Goal: Task Accomplishment & Management: Use online tool/utility

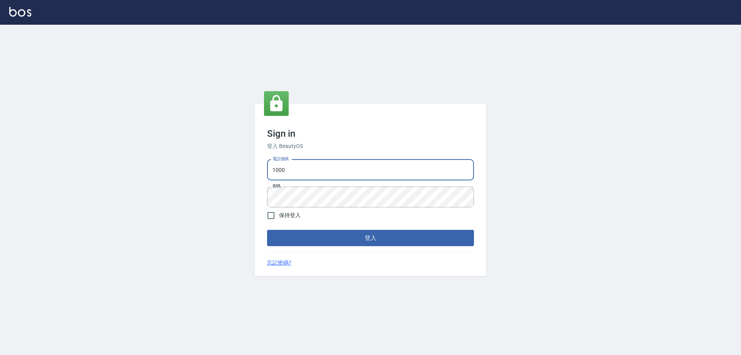
drag, startPoint x: 290, startPoint y: 164, endPoint x: 296, endPoint y: 179, distance: 17.0
click at [290, 164] on input "1000" at bounding box center [370, 169] width 207 height 21
type input "0426657991"
click at [301, 235] on button "登入" at bounding box center [370, 238] width 207 height 16
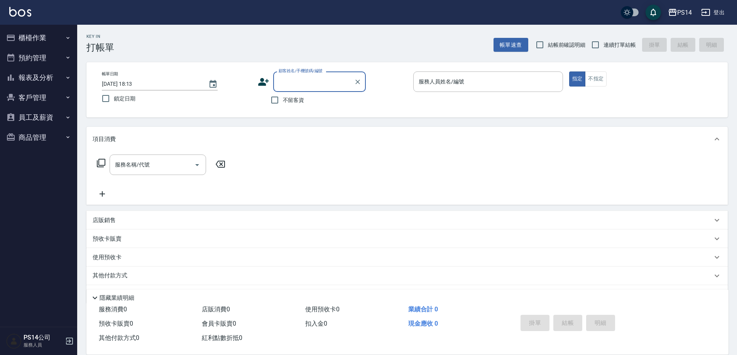
click at [614, 44] on span "連續打單結帳" at bounding box center [619, 45] width 32 height 8
click at [603, 44] on input "連續打單結帳" at bounding box center [595, 45] width 16 height 16
checkbox input "true"
click at [302, 101] on span "不留客資" at bounding box center [294, 100] width 22 height 8
click at [283, 101] on input "不留客資" at bounding box center [275, 100] width 16 height 16
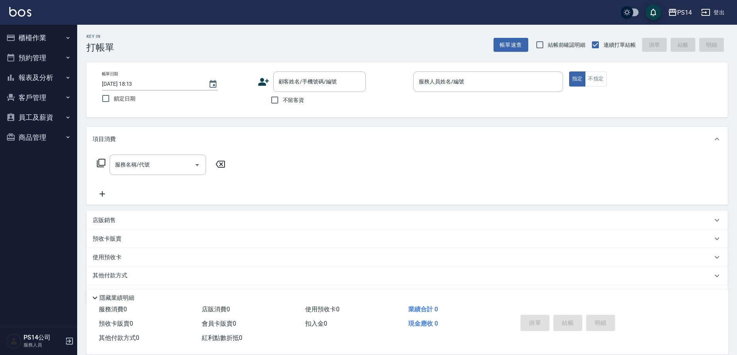
checkbox input "true"
type input "9"
type button "true"
type input "[PERSON_NAME]-9"
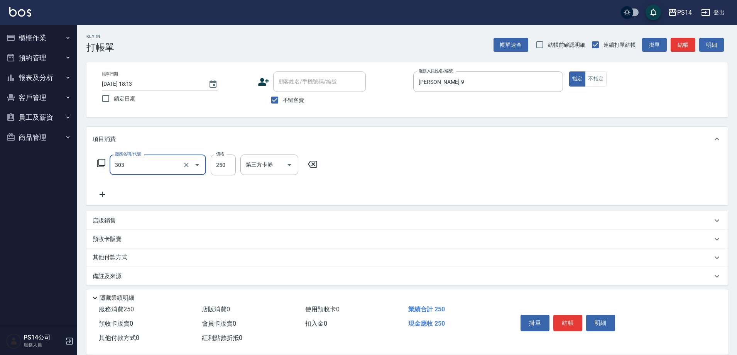
type input "剪髮(303)"
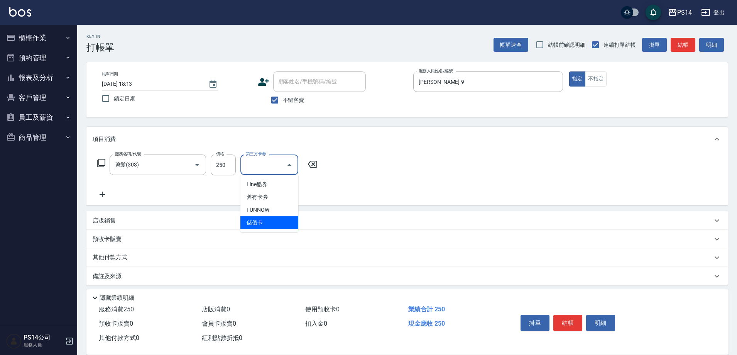
type input "儲值卡"
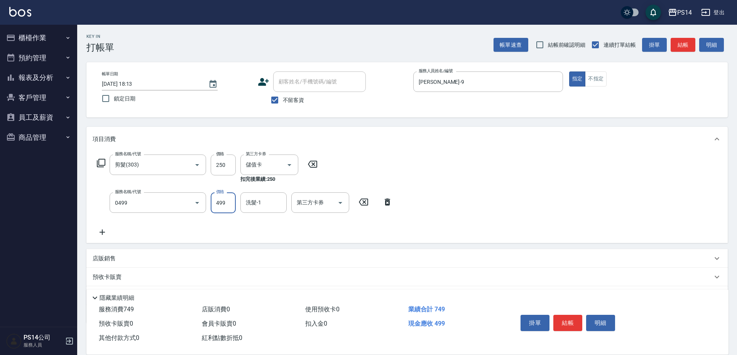
type input "[PERSON_NAME]499(0499)"
type input "9"
type input "[PERSON_NAME]-28"
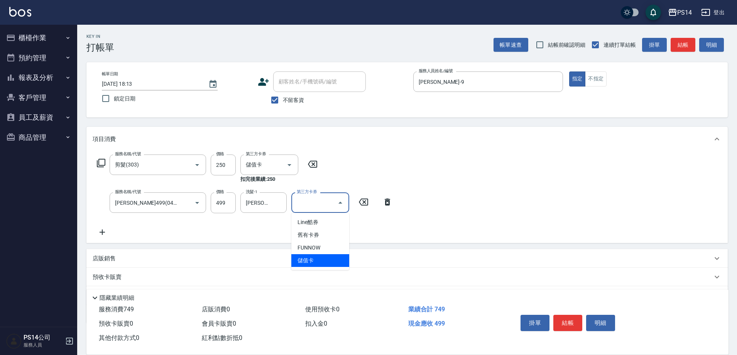
type input "儲值卡"
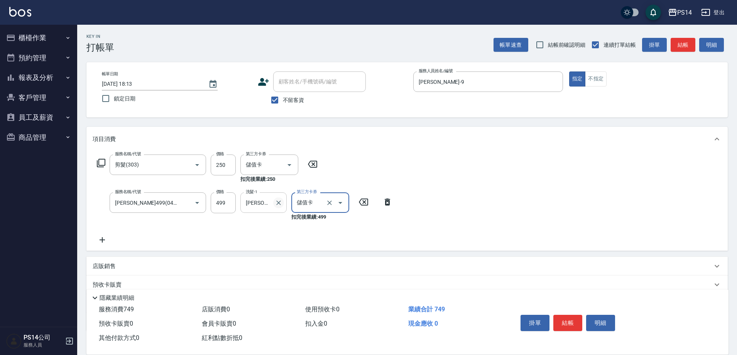
click at [280, 205] on icon "Clear" at bounding box center [279, 203] width 8 height 8
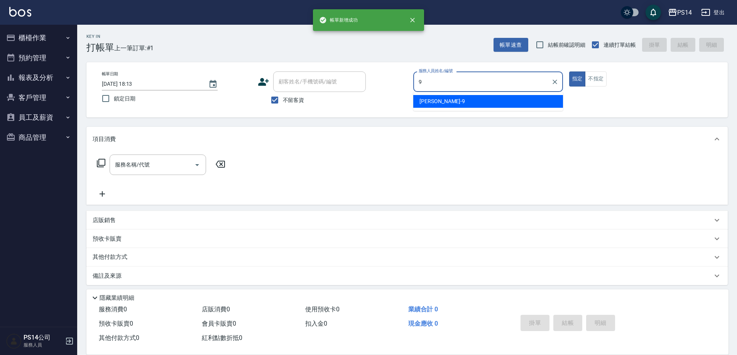
type input "[PERSON_NAME]-9"
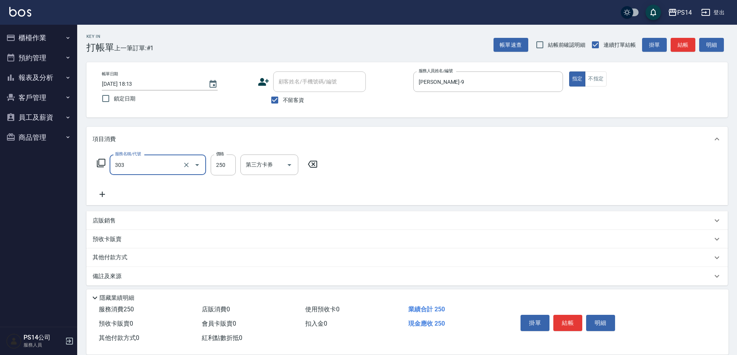
type input "剪髮(303)"
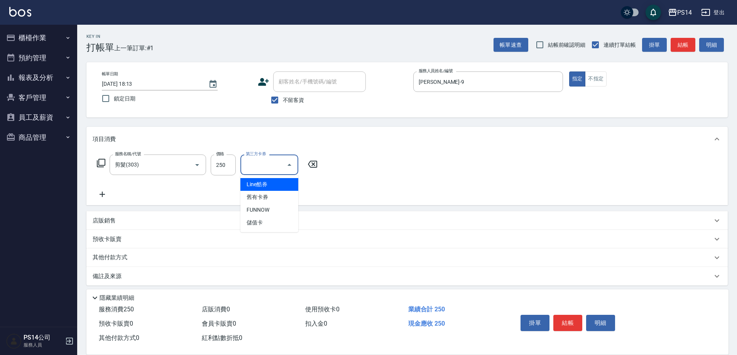
type input "儲值卡"
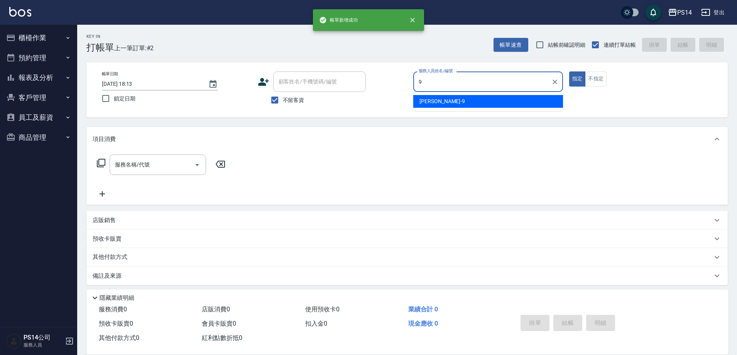
type input "[PERSON_NAME]-9"
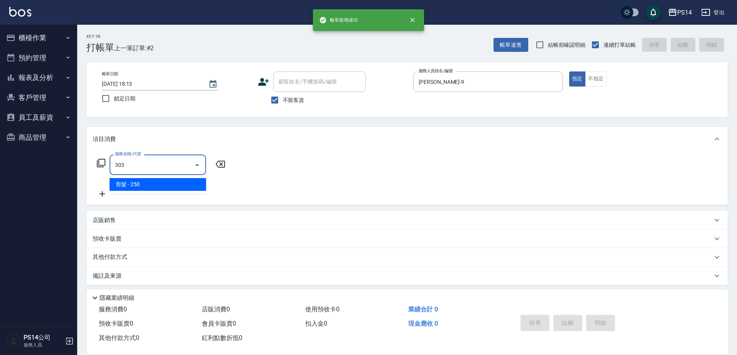
type input "剪髮(303)"
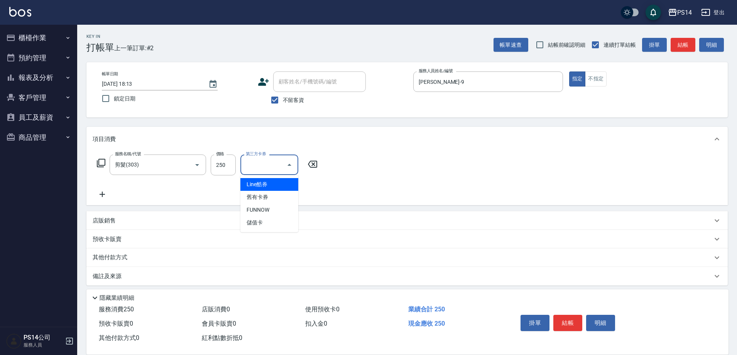
type input "儲值卡"
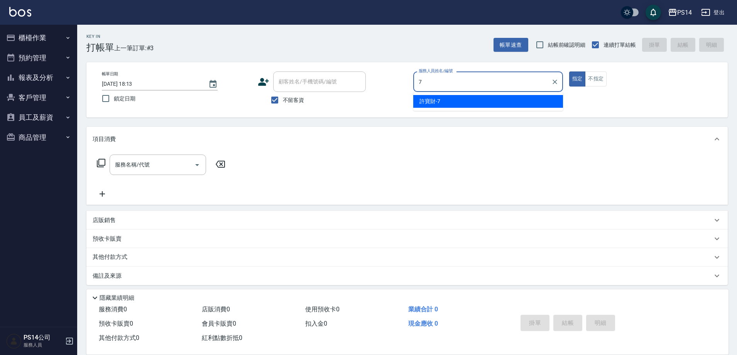
type input "許寶財-7"
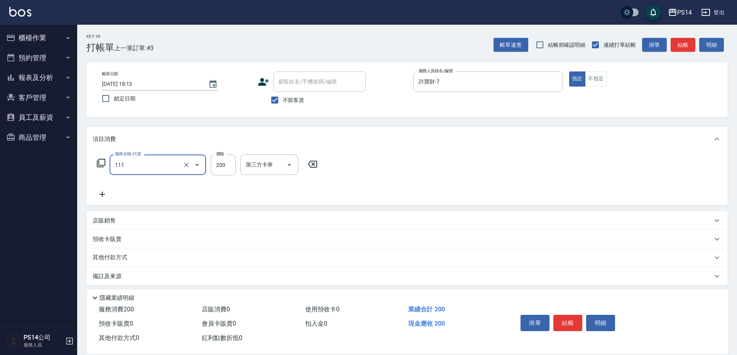
type input "200(111)"
click at [189, 165] on icon "Clear" at bounding box center [187, 165] width 8 height 8
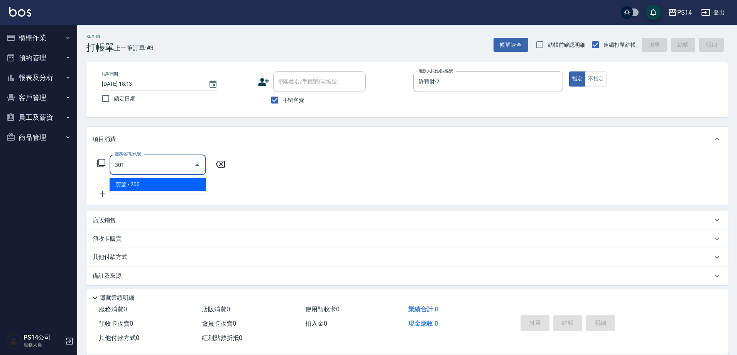
type input "剪髮(301)"
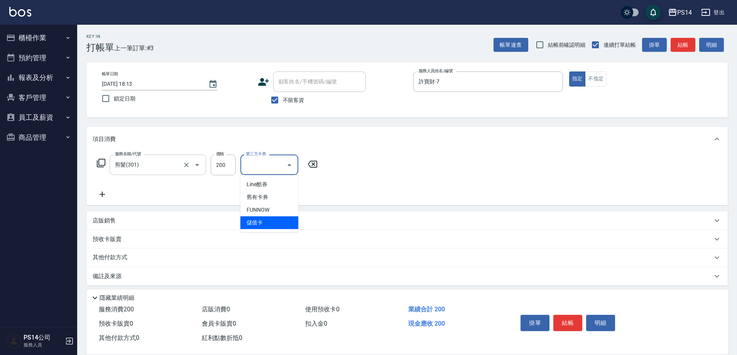
type input "儲值卡"
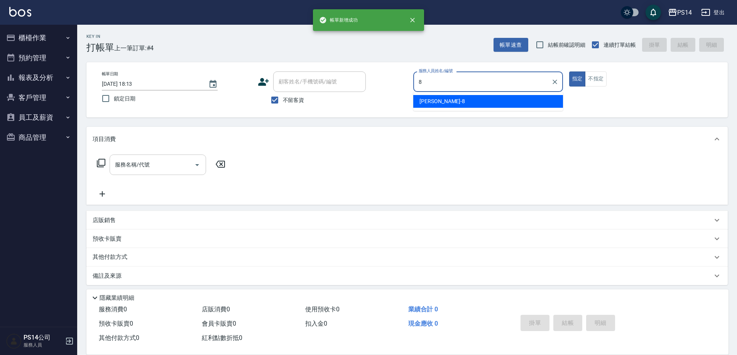
type input "[PERSON_NAME]-8"
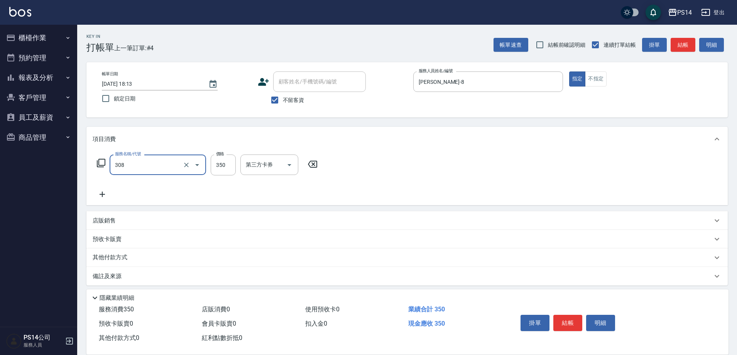
type input "洗+剪(308)"
type input "[PERSON_NAME]-18"
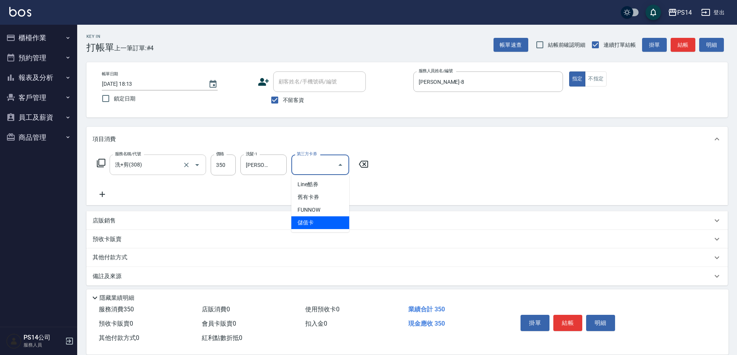
type input "儲值卡"
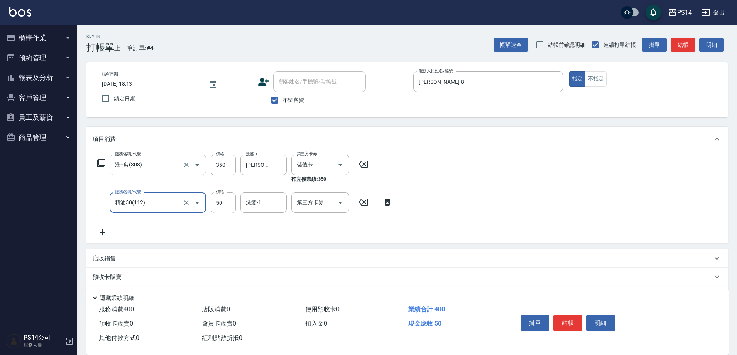
type input "精油50(112)"
type input "[PERSON_NAME]-18"
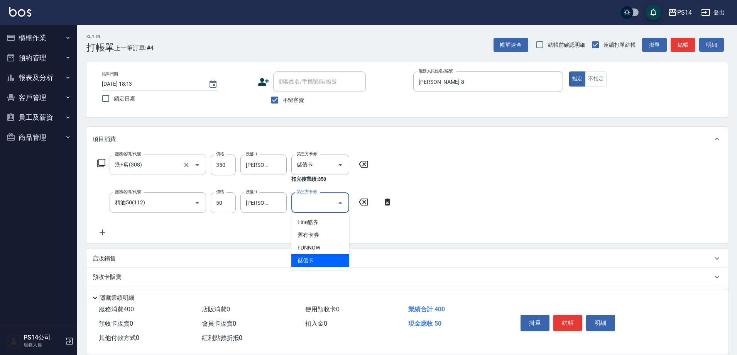
type input "儲值卡"
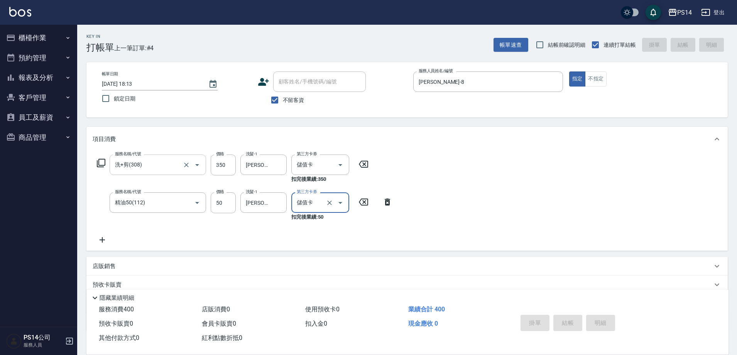
type input "[DATE] 18:14"
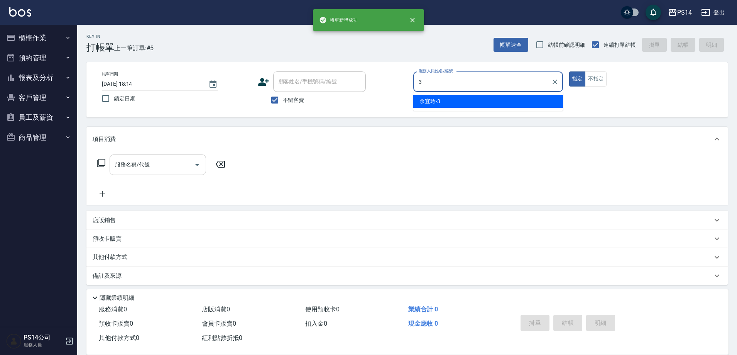
type input "余宜玲-3"
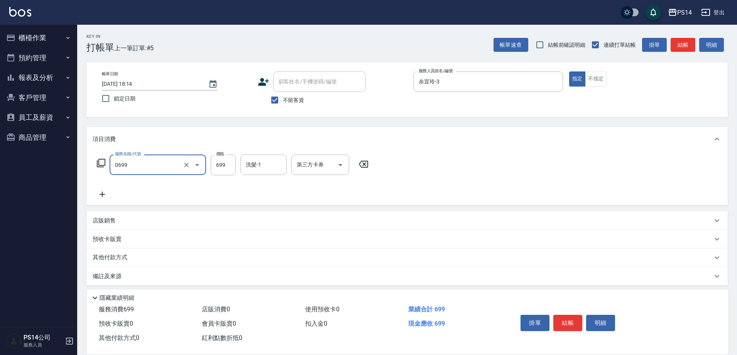
type input "精油SPA(0699)"
type input "[PERSON_NAME]-28"
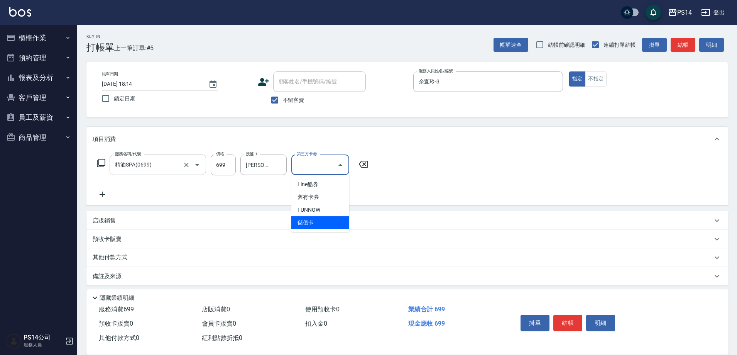
type input "儲值卡"
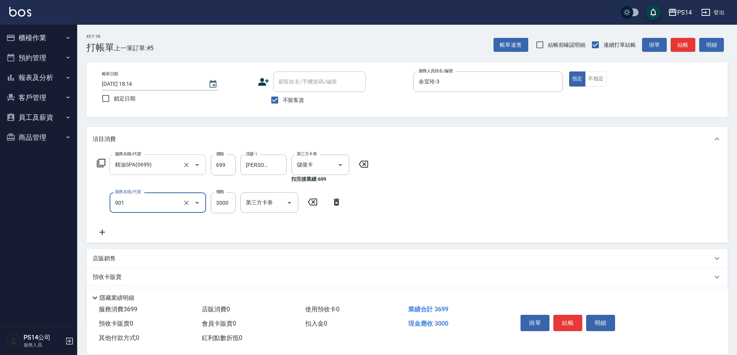
type input "儲值3000(901)"
click at [216, 201] on input "3000" at bounding box center [223, 202] width 25 height 21
type input "2000"
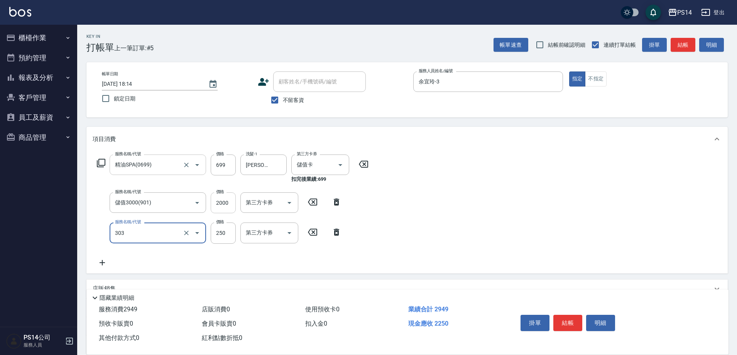
type input "剪髮(303)"
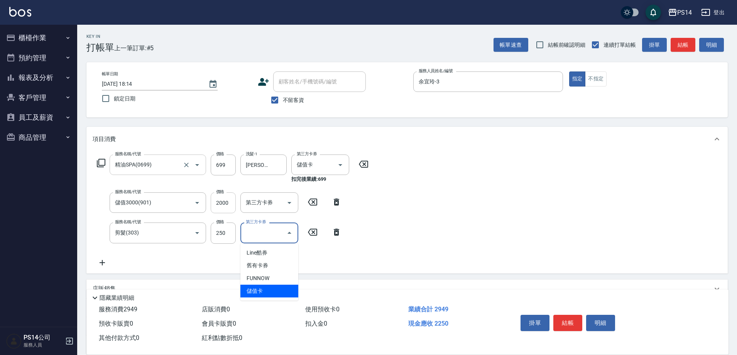
type input "儲值卡"
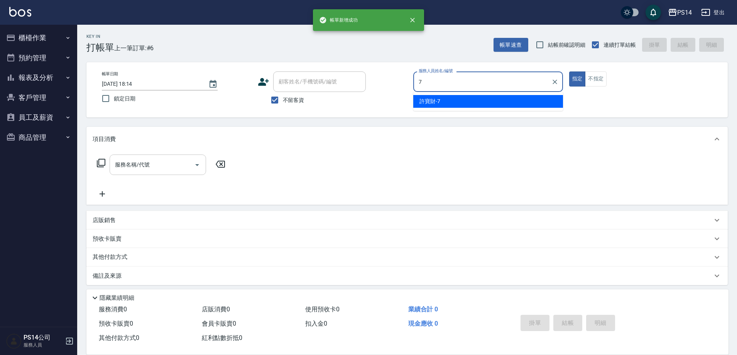
type input "許寶財-7"
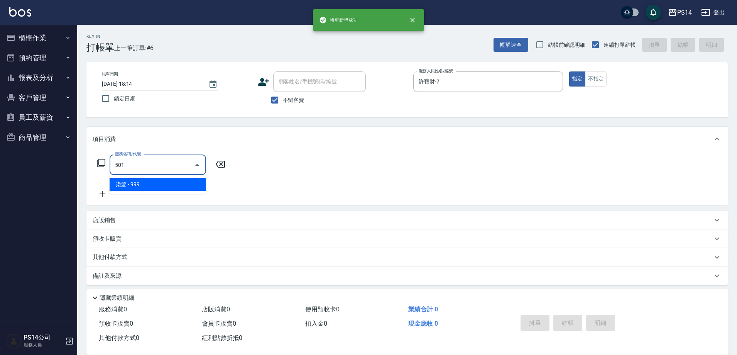
type input "染髮(501)"
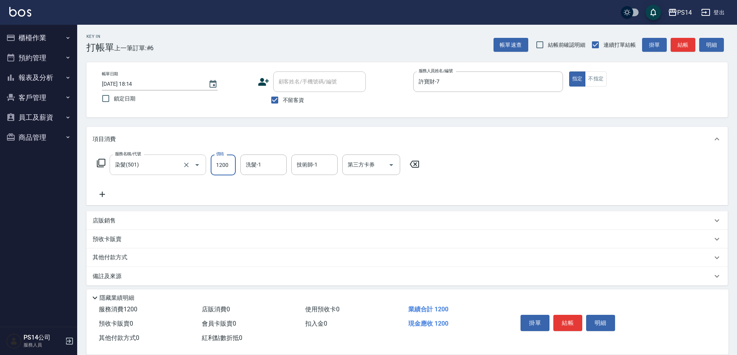
type input "1200"
type input "[PERSON_NAME]-17"
type input "儲值卡"
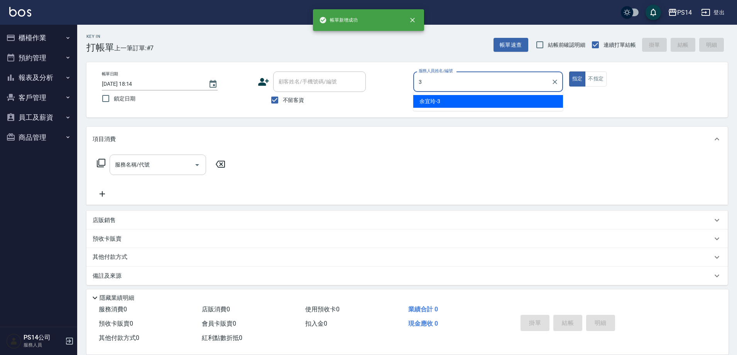
type input "余宜玲-3"
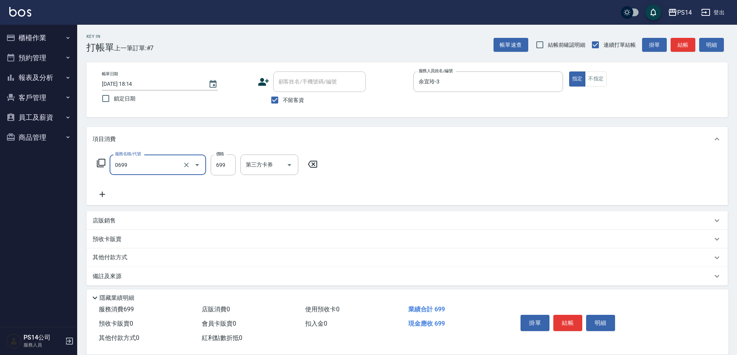
type input "精油SPA(0699)"
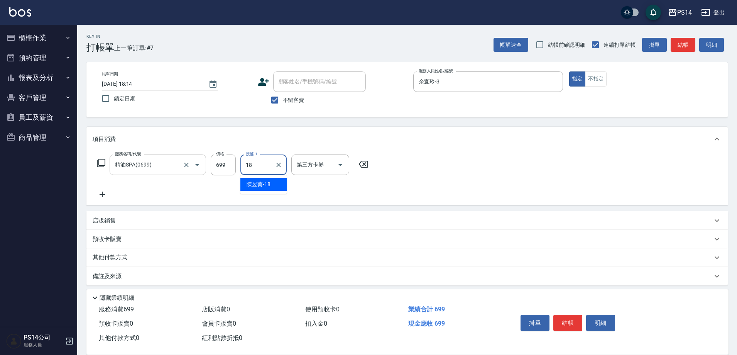
type input "[PERSON_NAME]-18"
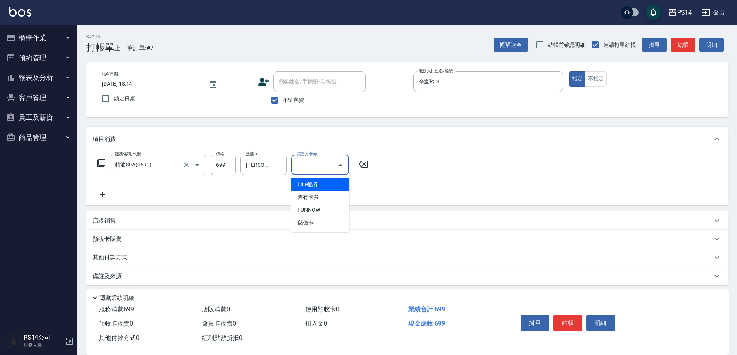
type input "儲值卡"
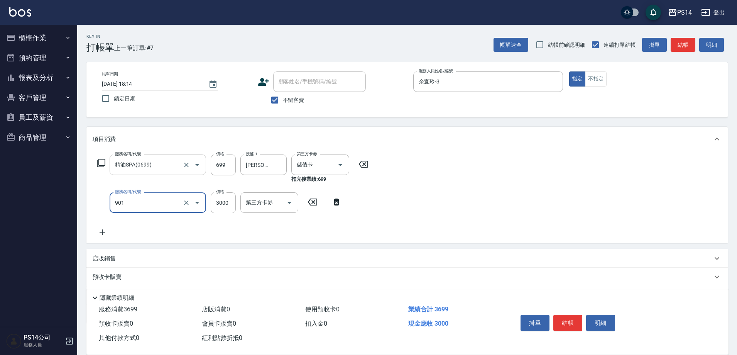
type input "儲值3000(901)"
type input "1000"
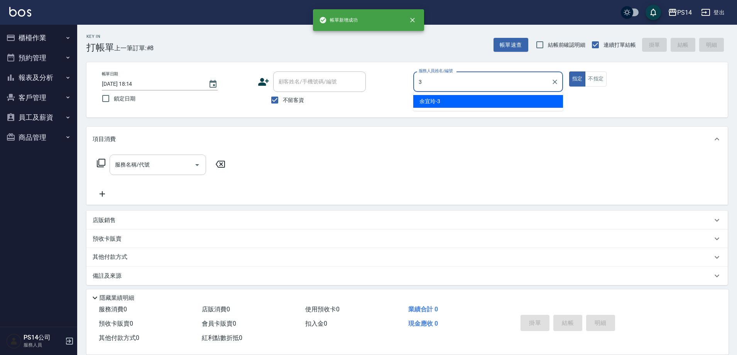
type input "余宜玲-3"
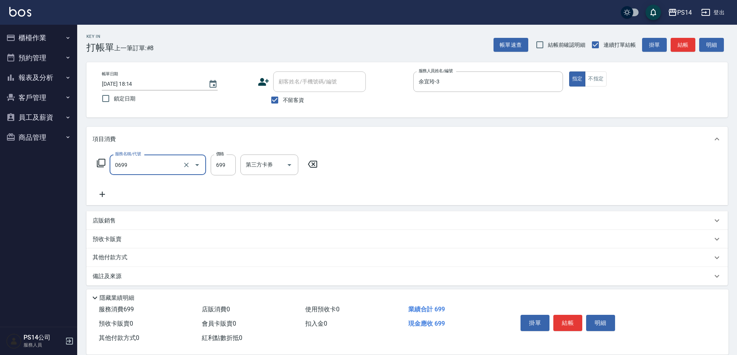
type input "精油SPA(0699)"
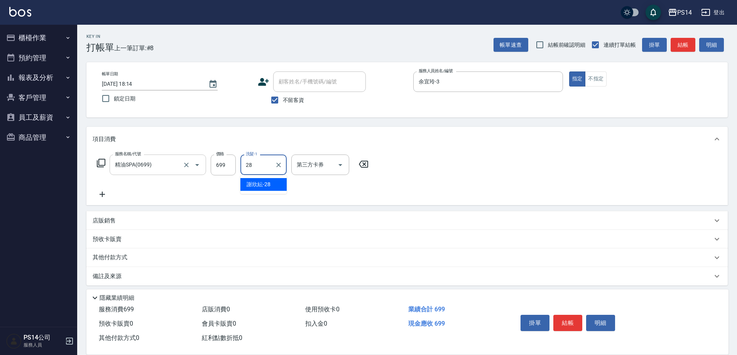
type input "[PERSON_NAME]-28"
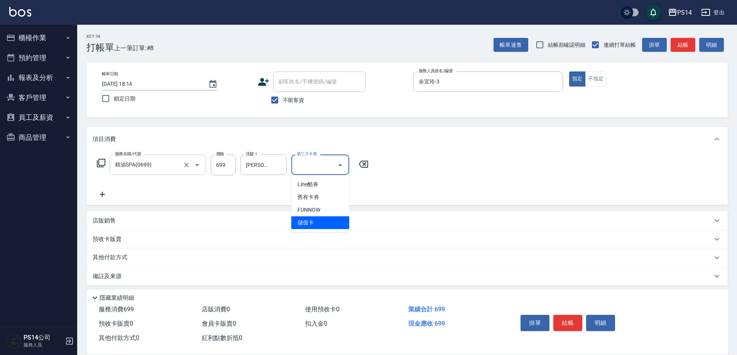
type input "儲值卡"
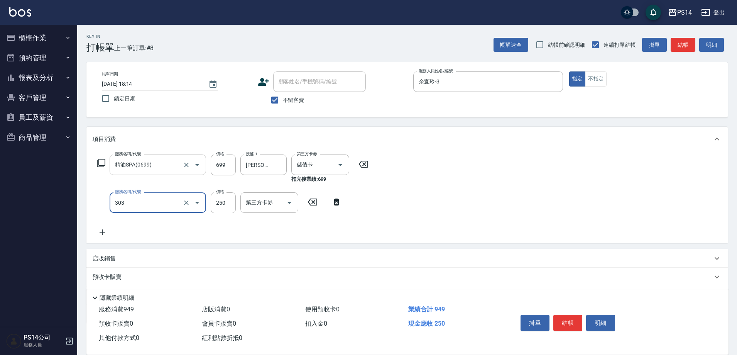
type input "剪髮(303)"
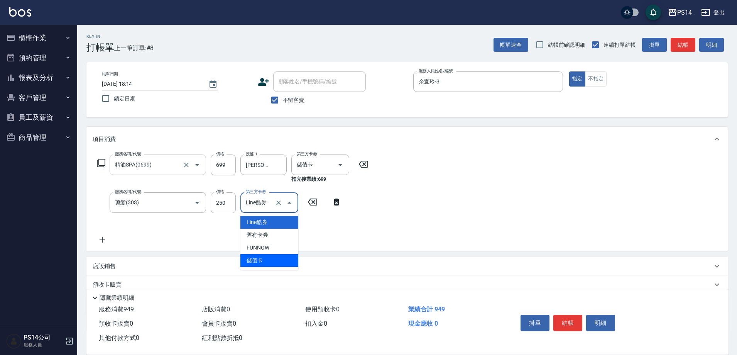
type input "儲值卡"
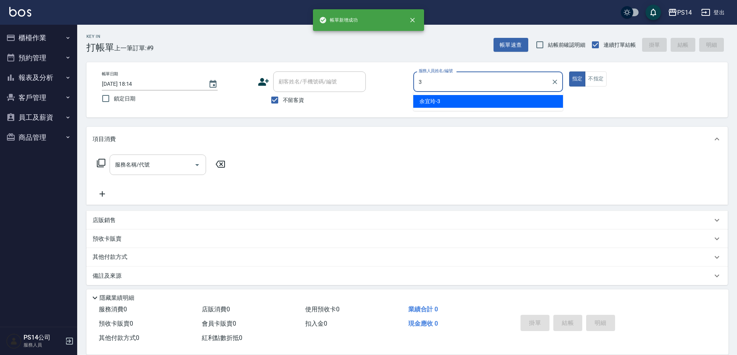
type input "余宜玲-3"
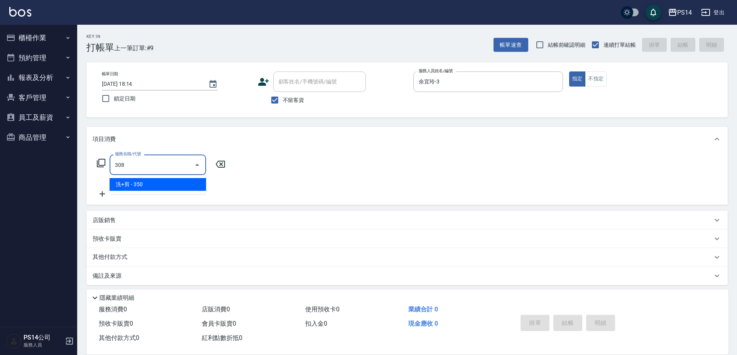
type input "洗+剪(308)"
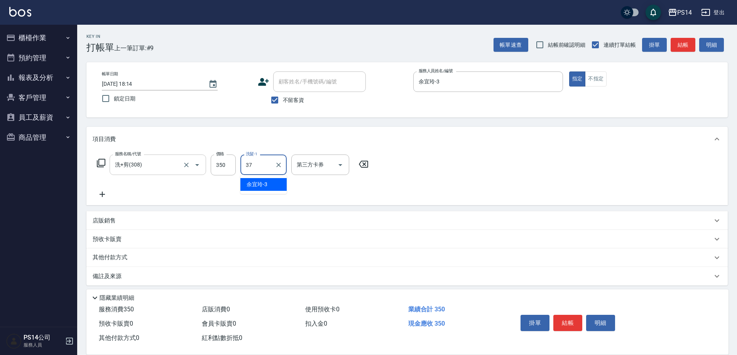
type input "李祥君 -37"
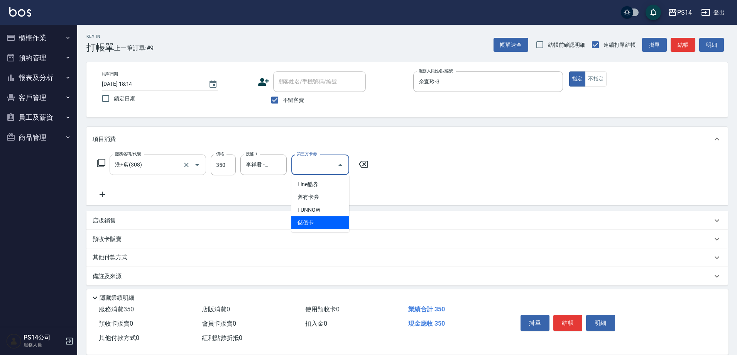
type input "儲值卡"
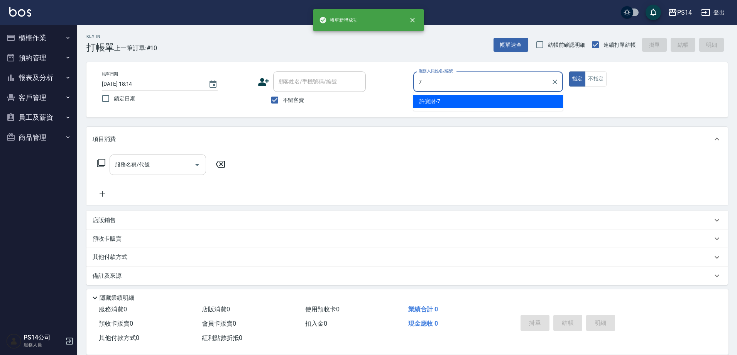
type input "許寶財-7"
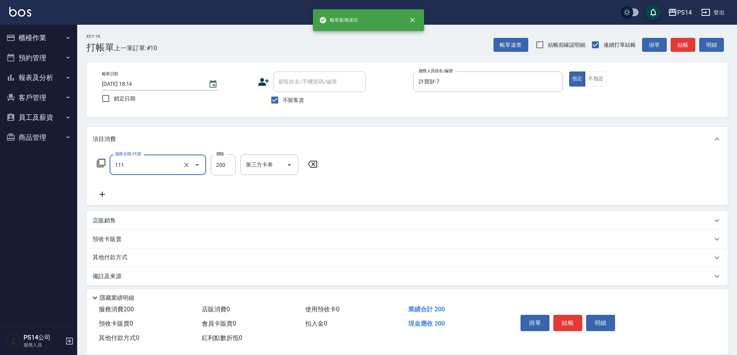
type input "200(111)"
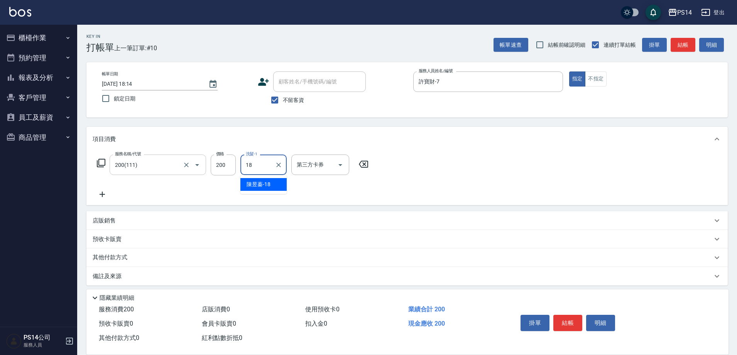
type input "[PERSON_NAME]-18"
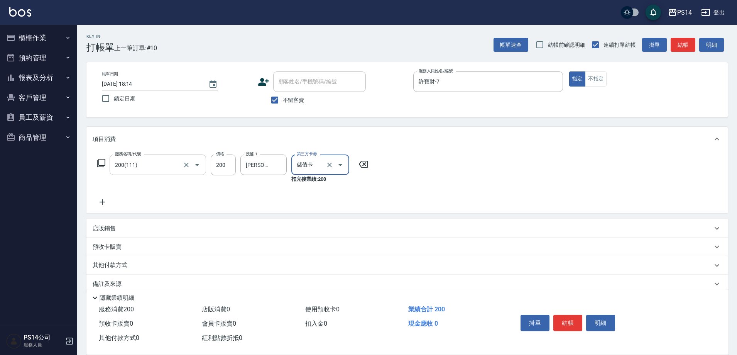
type input "儲值卡"
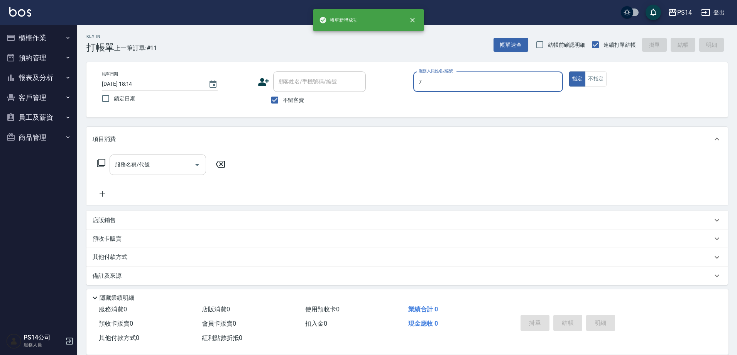
type input "許寶財-7"
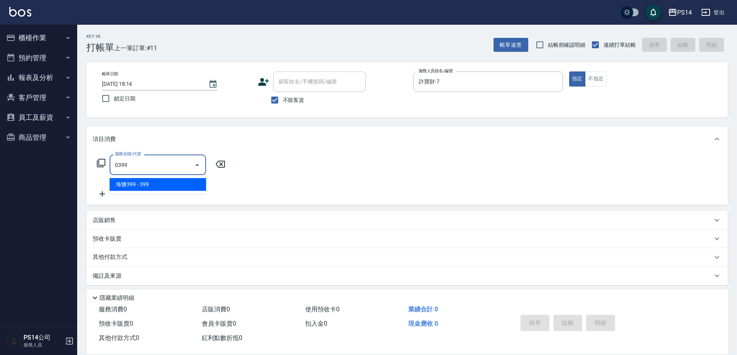
type input "海鹽399(0399)"
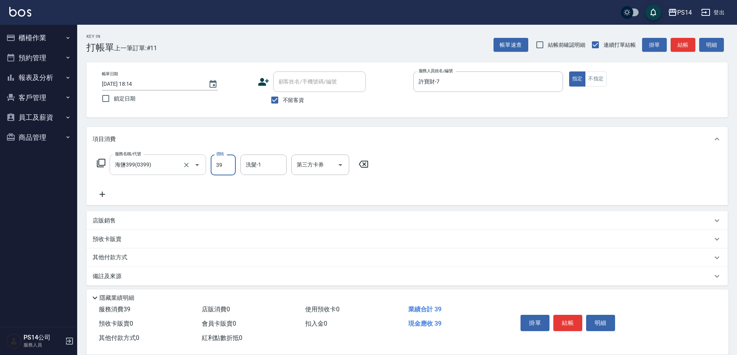
type input "399"
type input "[PERSON_NAME]-17"
type input "儲值卡"
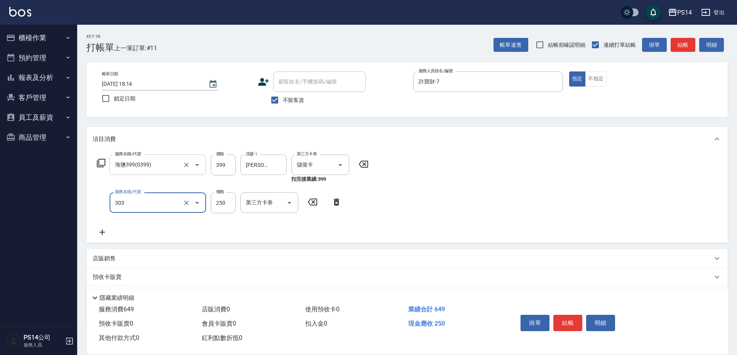
type input "剪髮(303)"
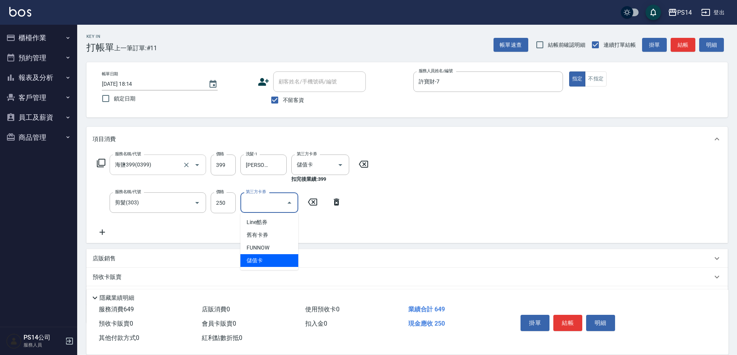
type input "儲值卡"
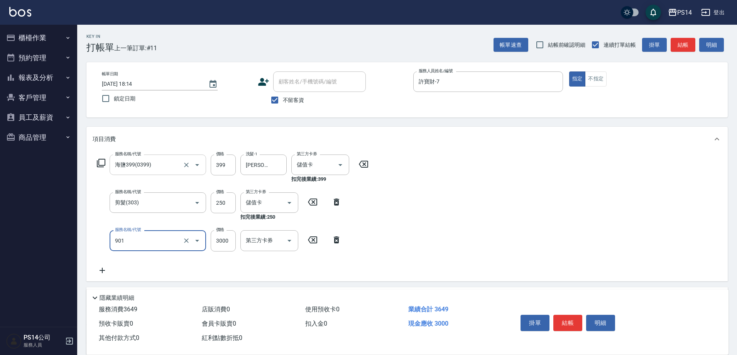
type input "儲值3000(901)"
type input "1000"
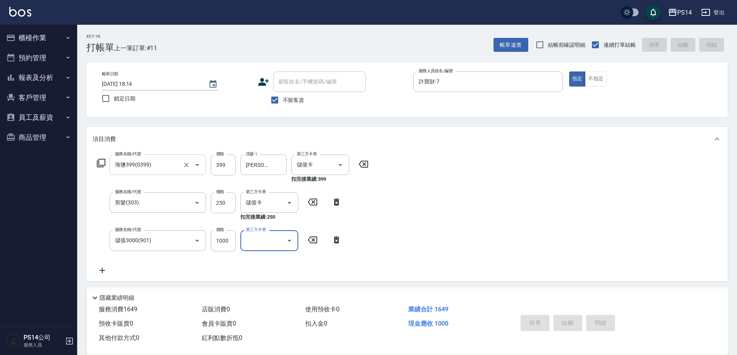
type input "[DATE] 18:15"
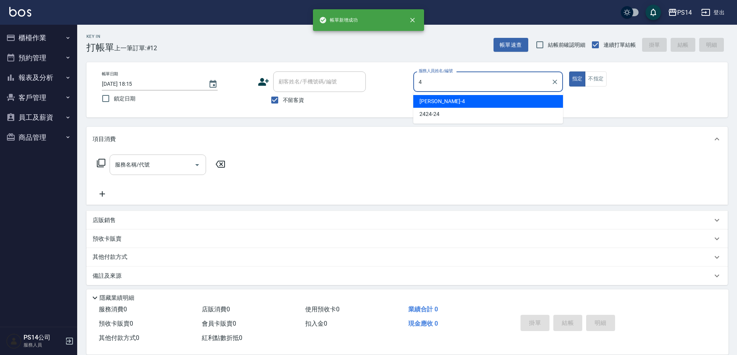
type input "[PERSON_NAME]-4"
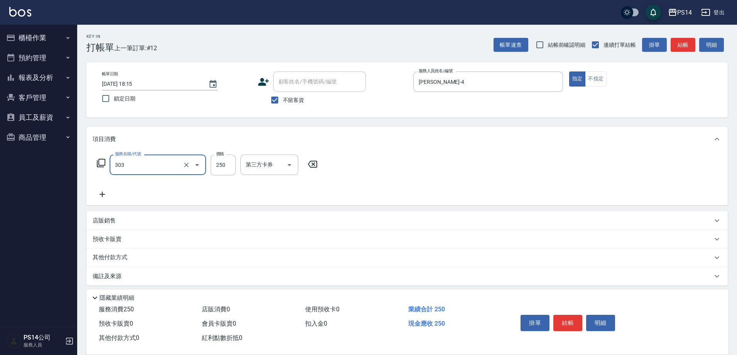
type input "剪髮(303)"
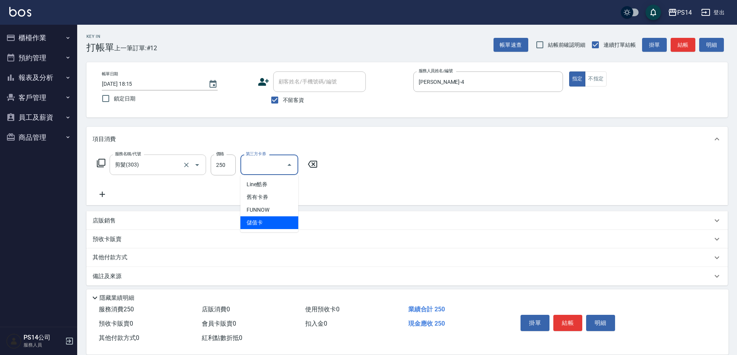
type input "儲值卡"
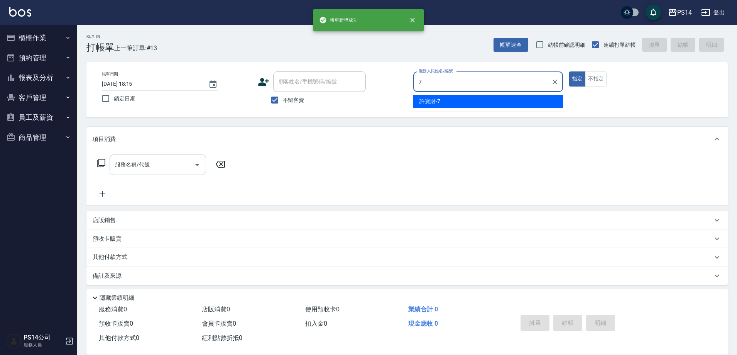
type input "許寶財-7"
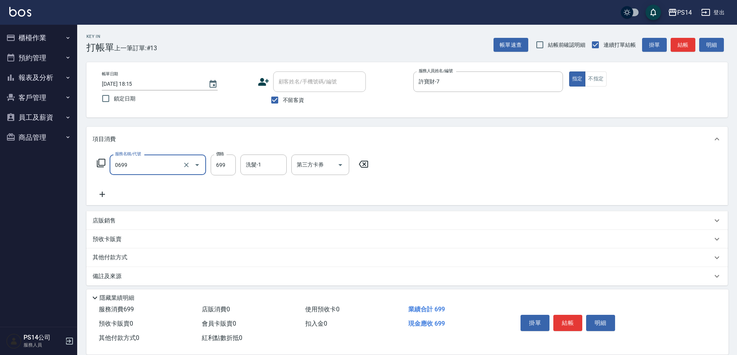
type input "精油SPA(0699)"
type input "李祥君 -37"
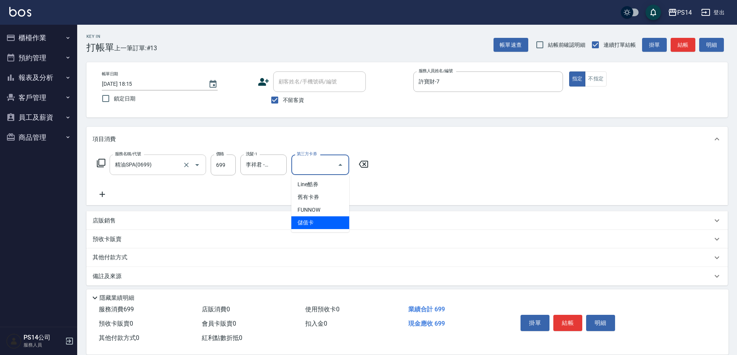
type input "儲值卡"
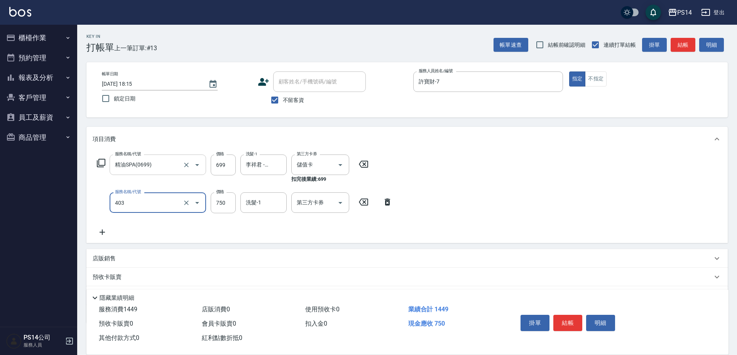
type input "750護(403)"
type input "500"
type input "李祥君 -37"
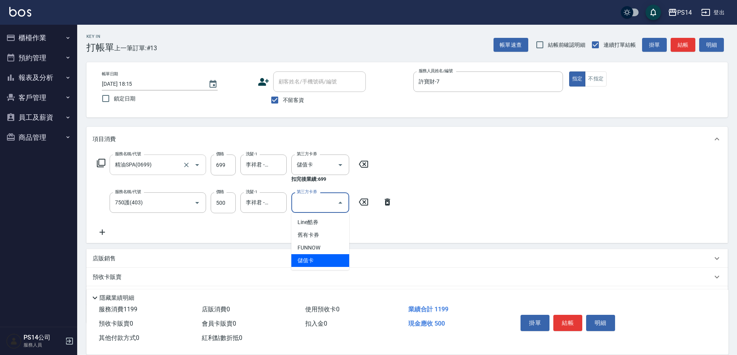
type input "儲值卡"
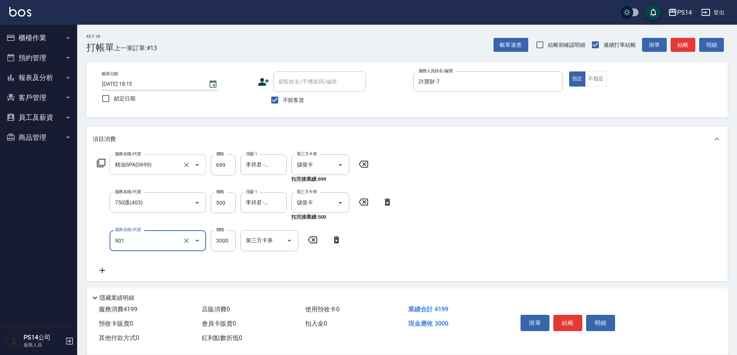
type input "儲值3000(901)"
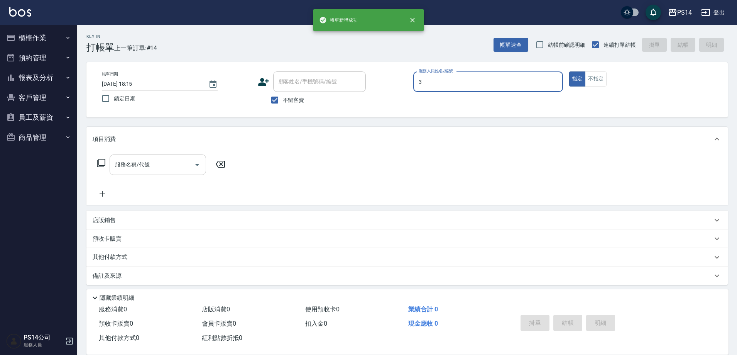
type input "余宜玲-3"
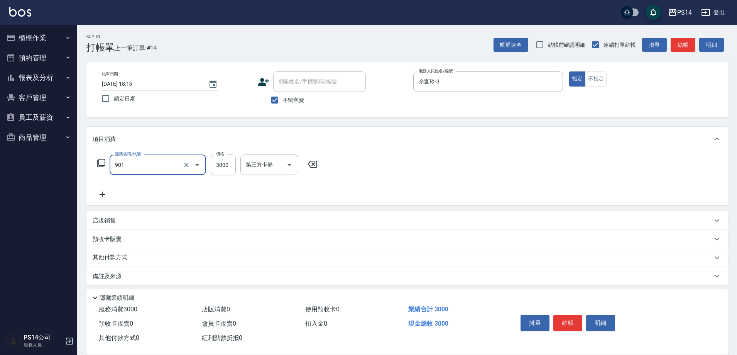
type input "儲值3000(901)"
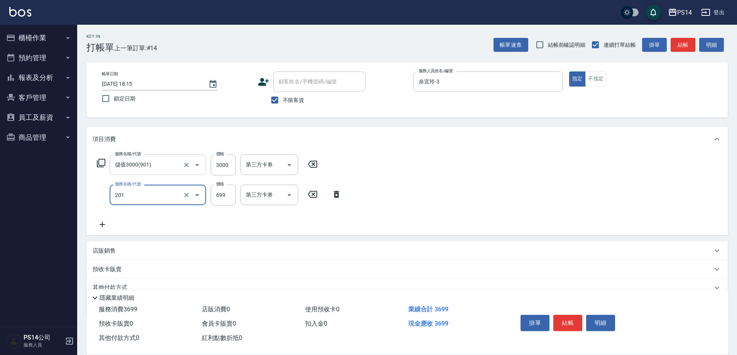
type input "基礎燙(201)"
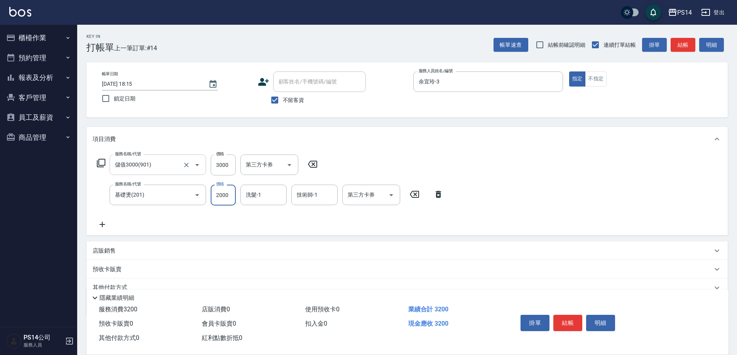
type input "2000"
type input "李祥君 -37"
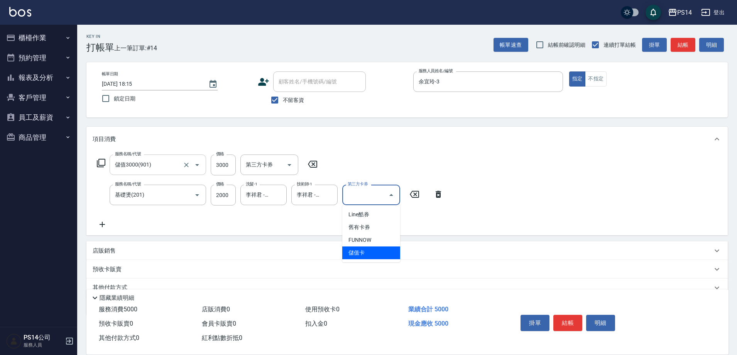
type input "儲值卡"
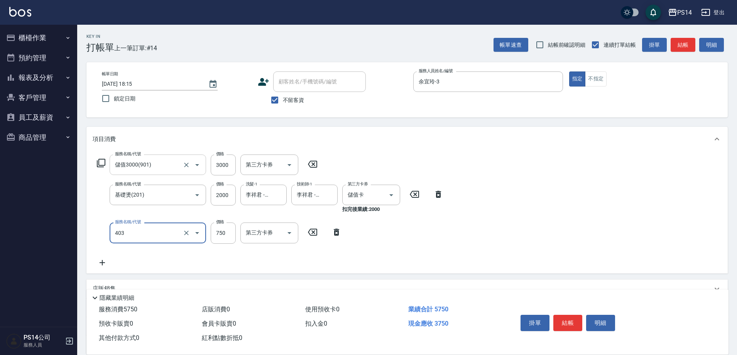
type input "750護(403)"
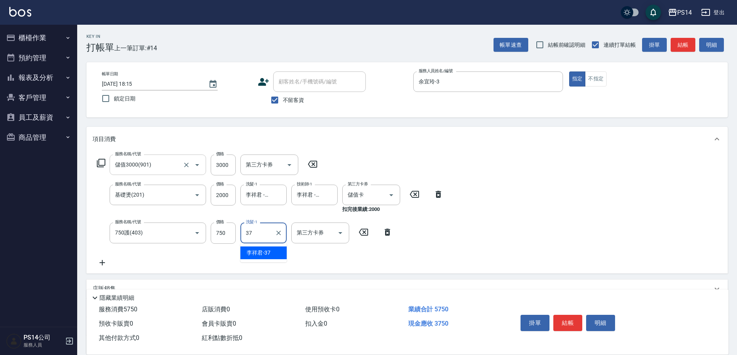
type input "李祥君 -37"
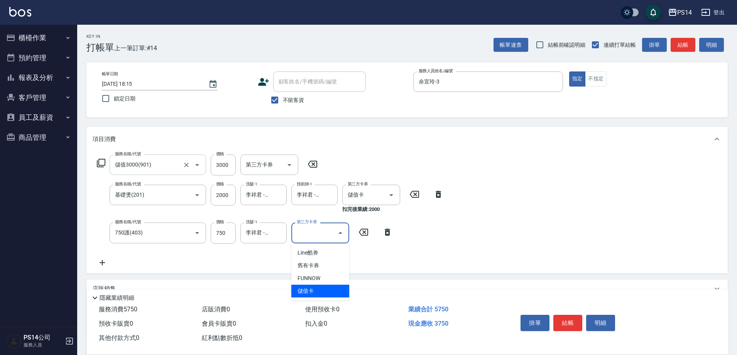
type input "儲值卡"
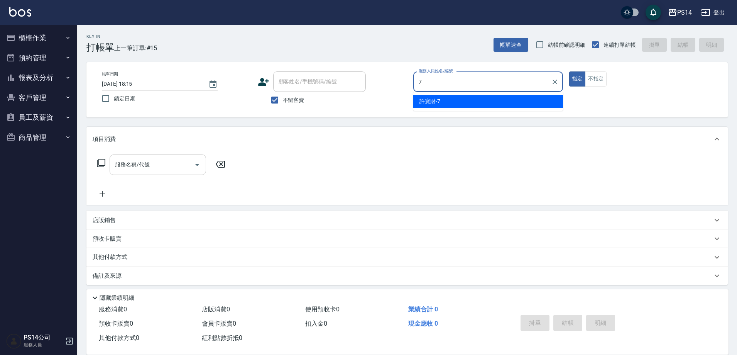
type input "許寶財-7"
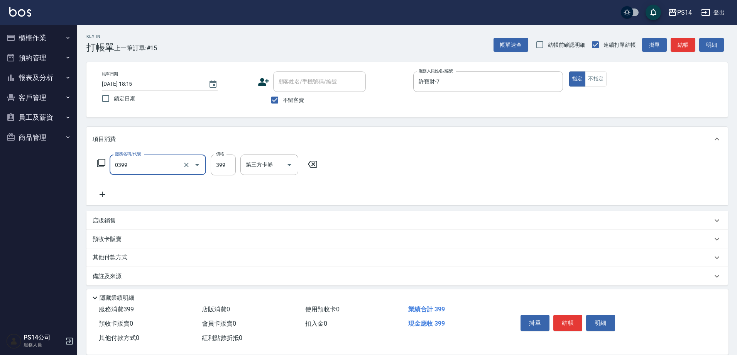
type input "海鹽399(0399)"
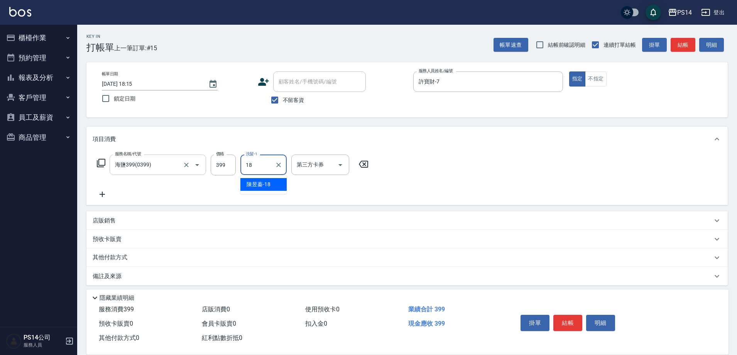
type input "[PERSON_NAME]-18"
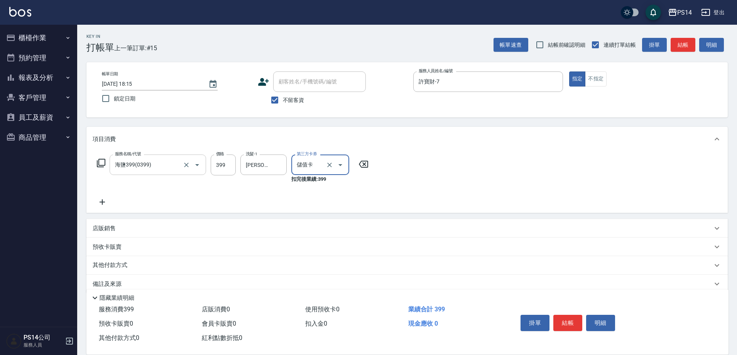
type input "儲值卡"
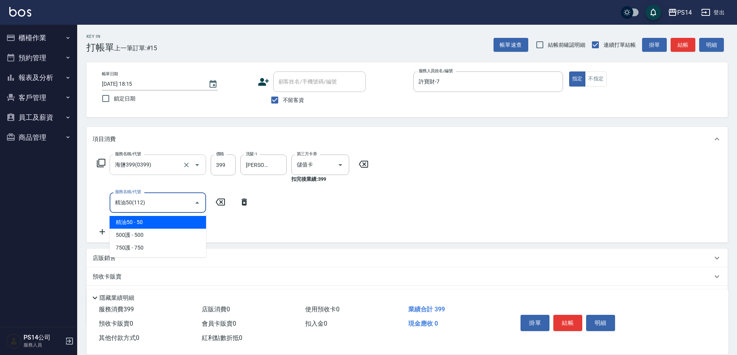
type input "精油50(112)"
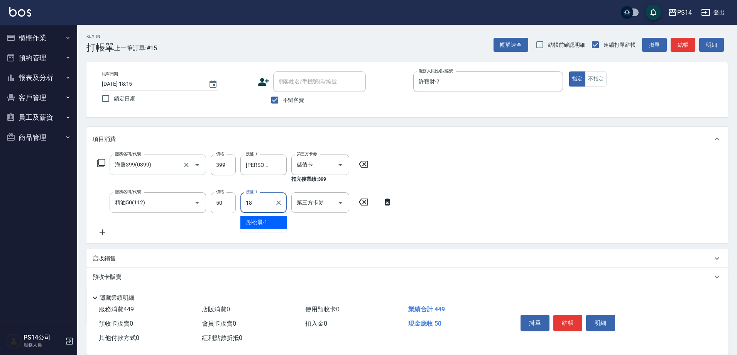
type input "[PERSON_NAME]-18"
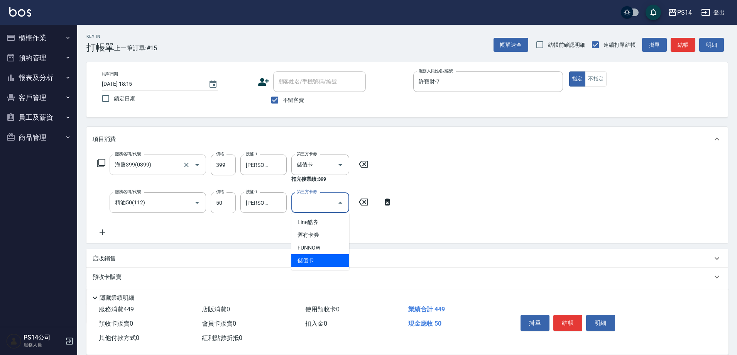
type input "儲值卡"
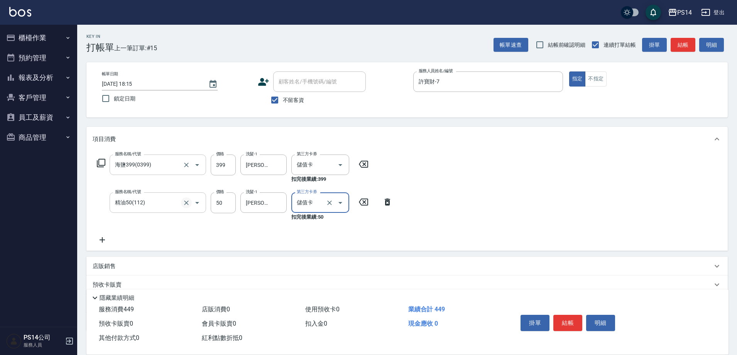
click at [189, 203] on icon "Clear" at bounding box center [187, 203] width 8 height 8
type input "精油50(112)"
click at [190, 206] on button "Clear" at bounding box center [186, 202] width 11 height 11
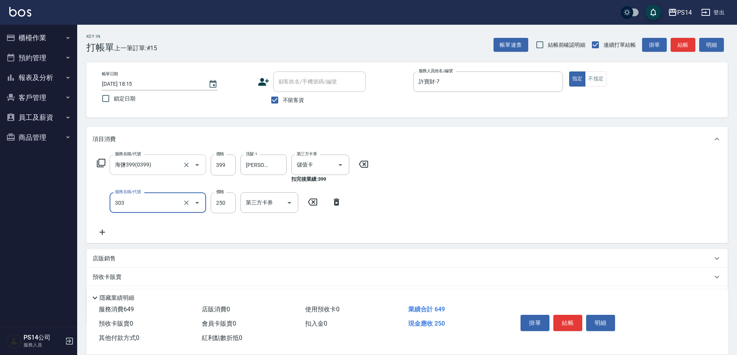
type input "剪髮(303)"
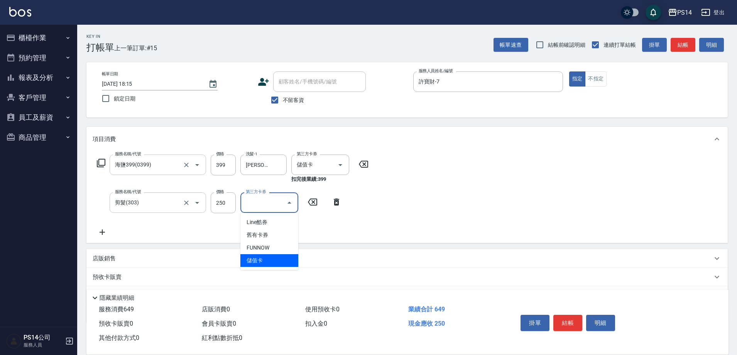
type input "儲值卡"
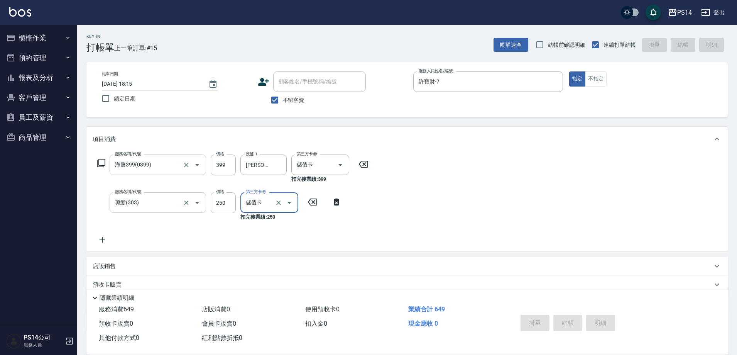
type input "[DATE] 18:16"
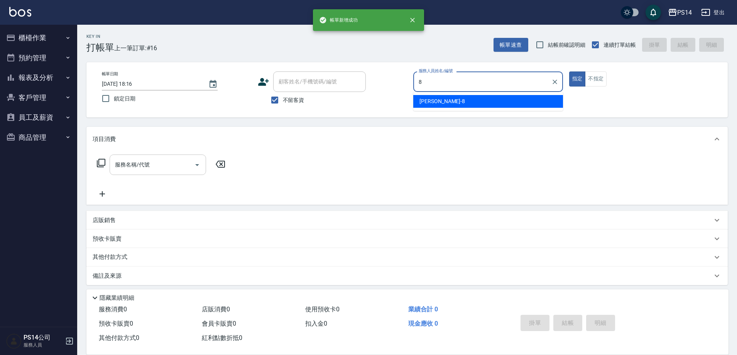
type input "[PERSON_NAME]-8"
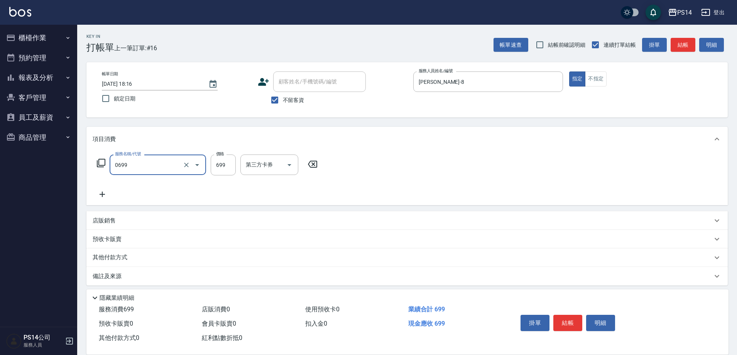
type input "精油SPA(0699)"
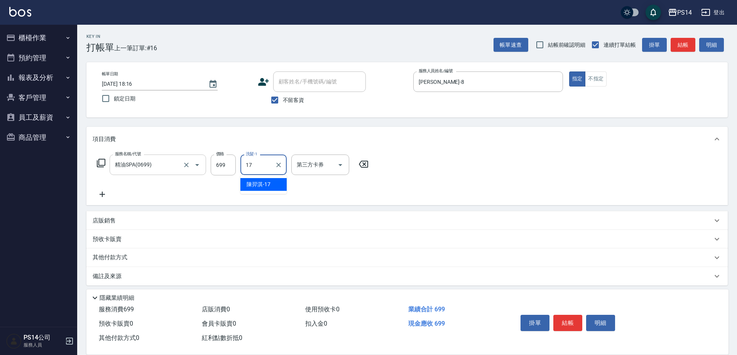
type input "[PERSON_NAME]-17"
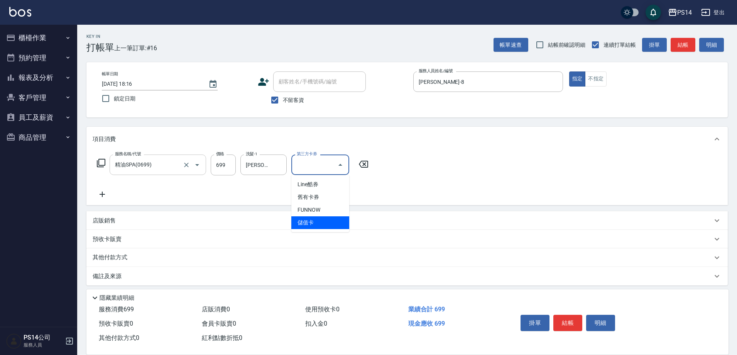
type input "儲值卡"
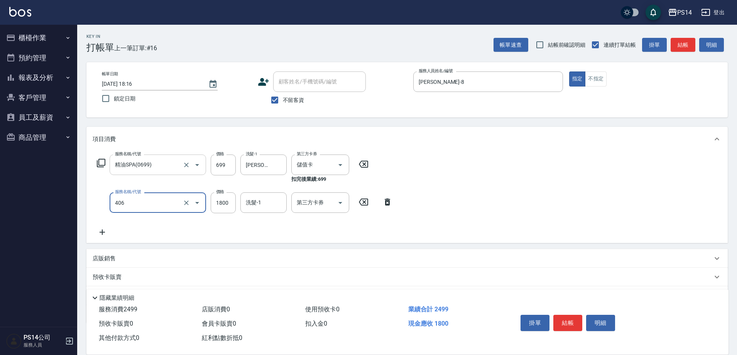
type input "鏡面二劑(406)"
type input "1000"
type input "[PERSON_NAME]-17"
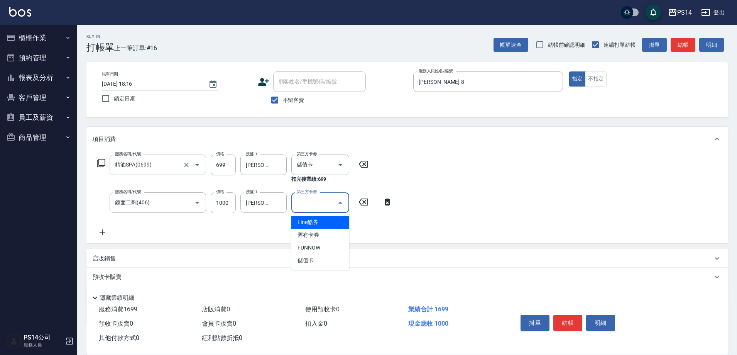
type input "儲值卡"
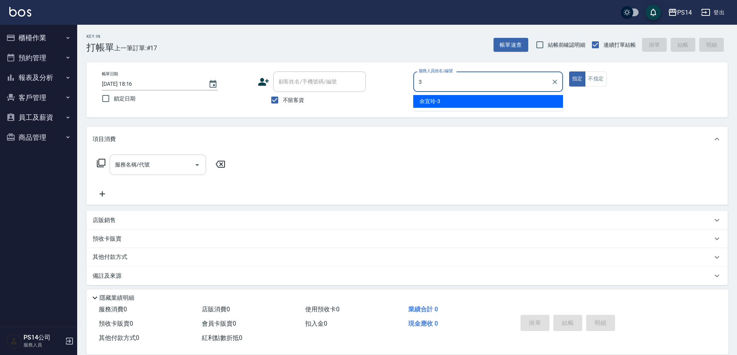
type input "余宜玲-3"
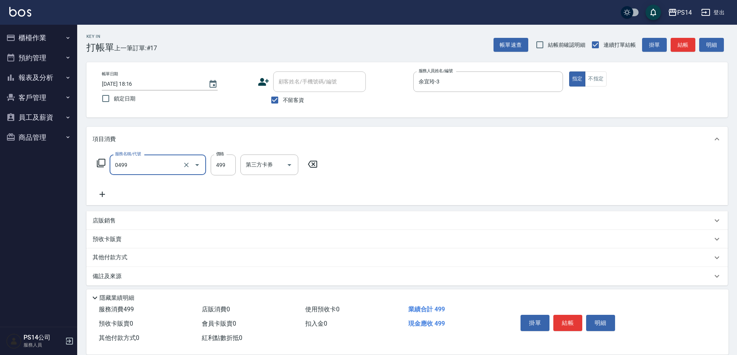
type input "[PERSON_NAME]499(0499)"
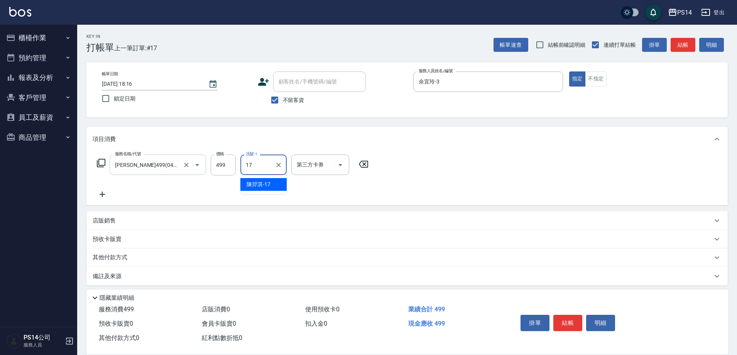
type input "[PERSON_NAME]-17"
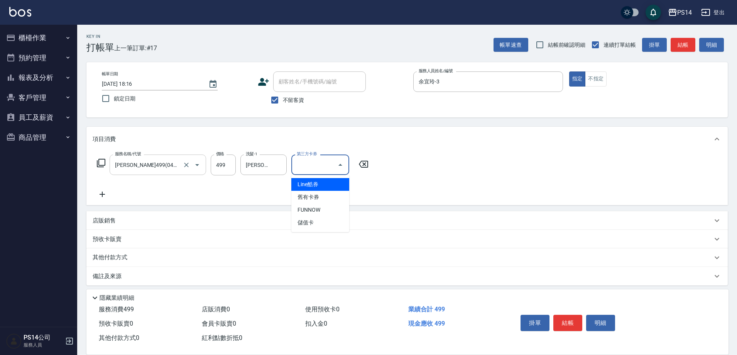
type input "儲值卡"
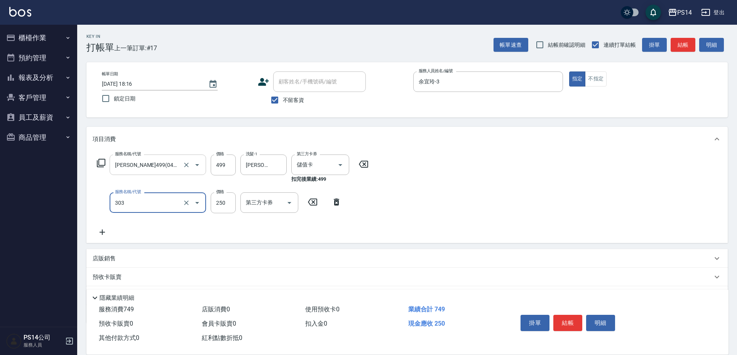
type input "剪髮(303)"
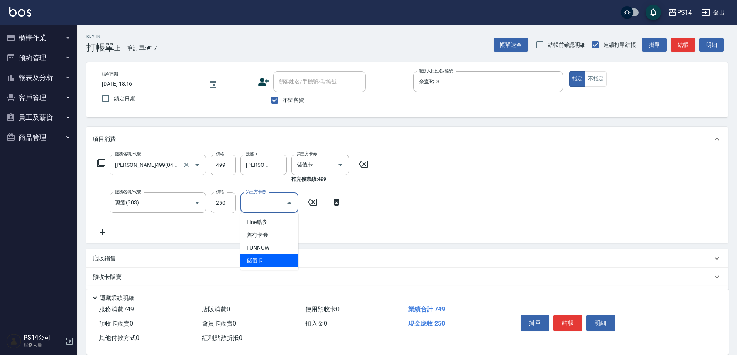
type input "儲值卡"
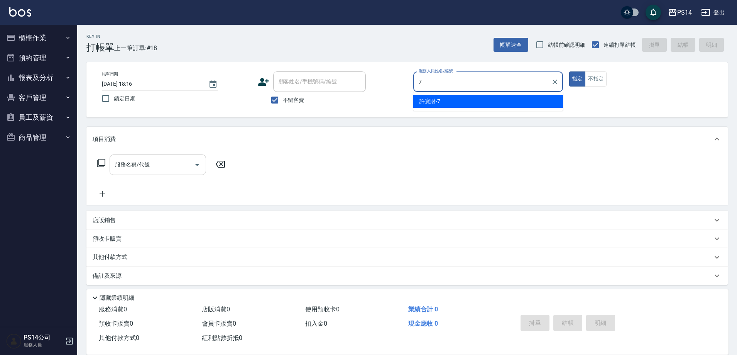
type input "許寶財-7"
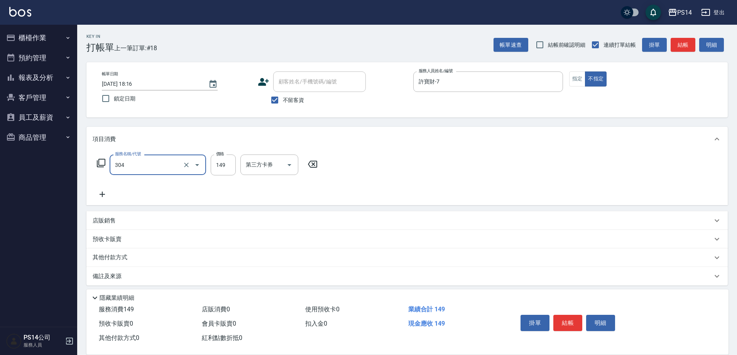
type input "剪髮(304)"
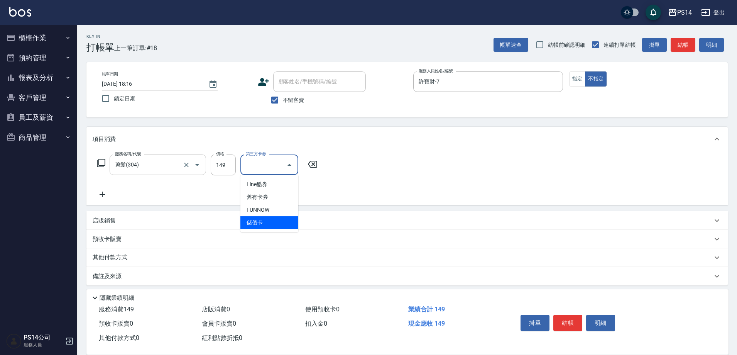
type input "儲值卡"
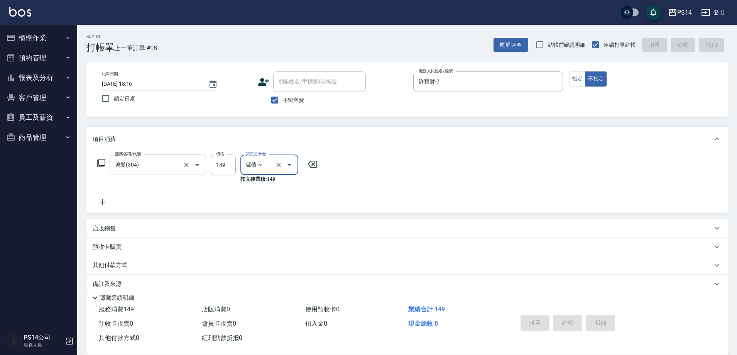
type input "[DATE] 18:17"
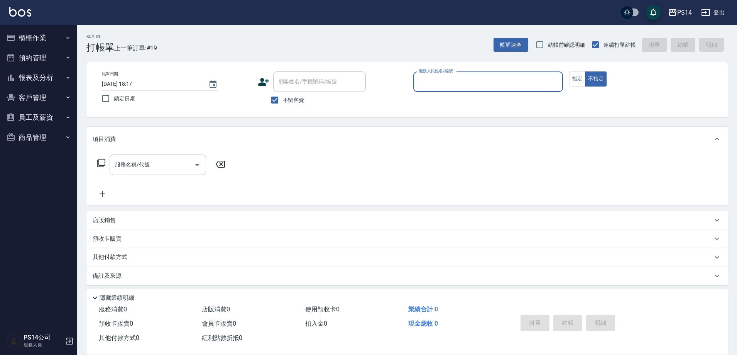
type input "6"
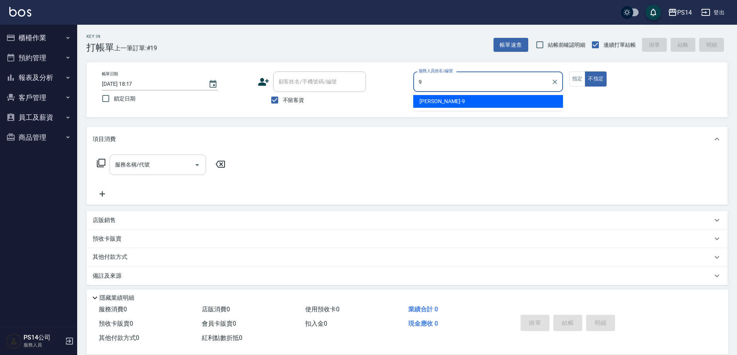
type input "[PERSON_NAME]-9"
type button "false"
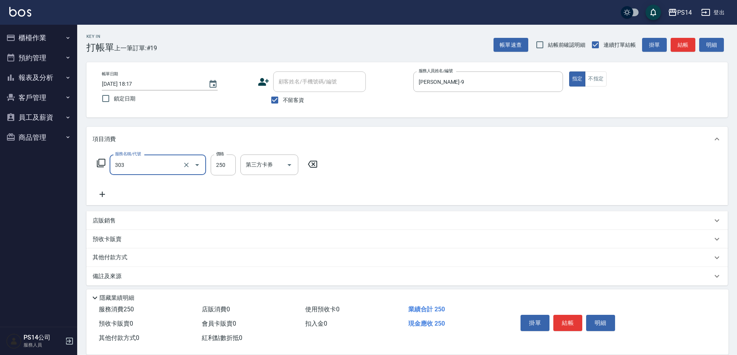
type input "剪髮(303)"
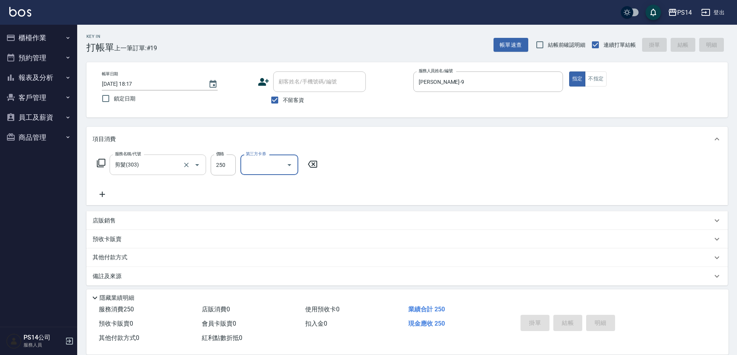
type input "[DATE] 18:18"
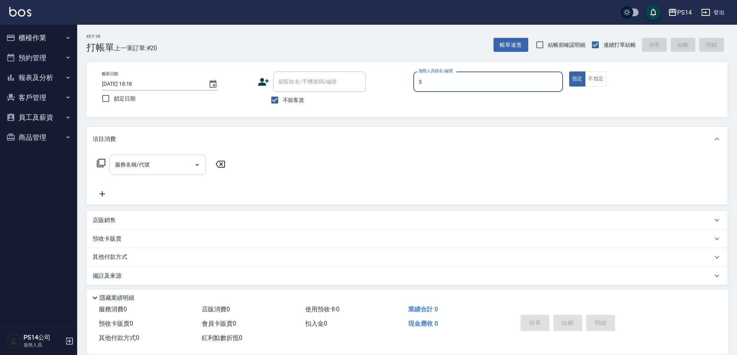
type input "[PERSON_NAME]-5"
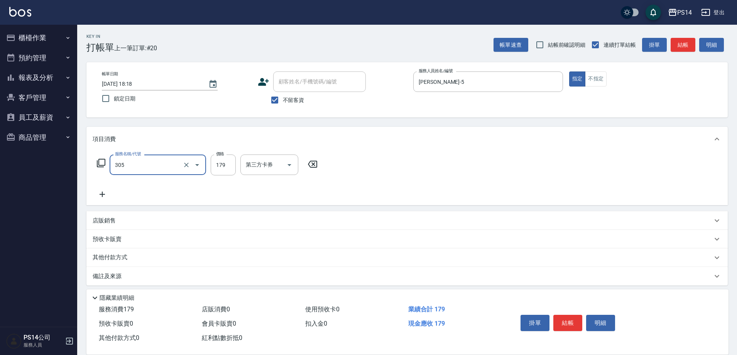
type input "剪髮(305)"
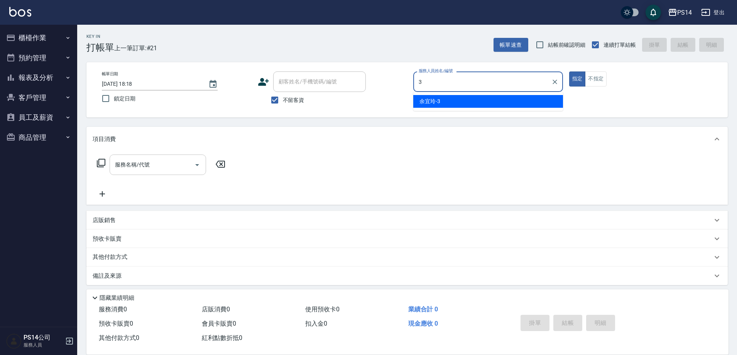
type input "余宜玲-3"
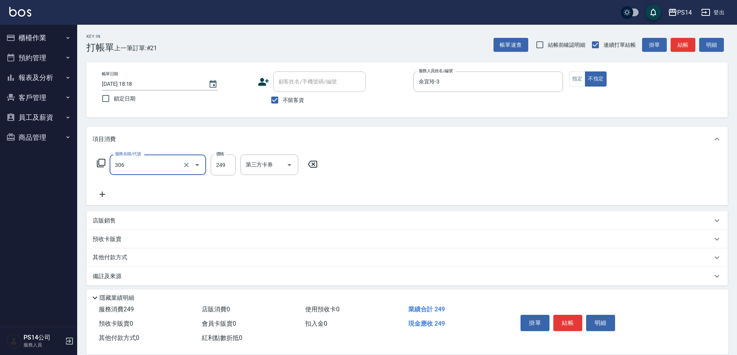
type input "剪髮(306)"
type input "[PERSON_NAME]-18"
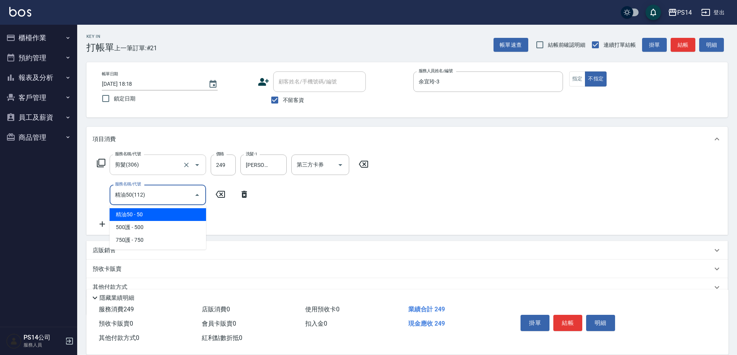
type input "精油50(112)"
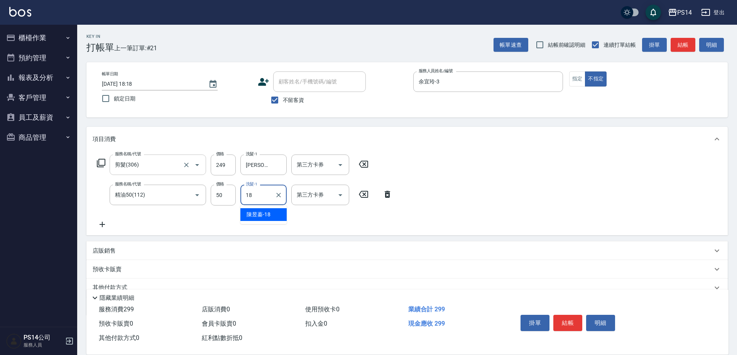
type input "[PERSON_NAME]-18"
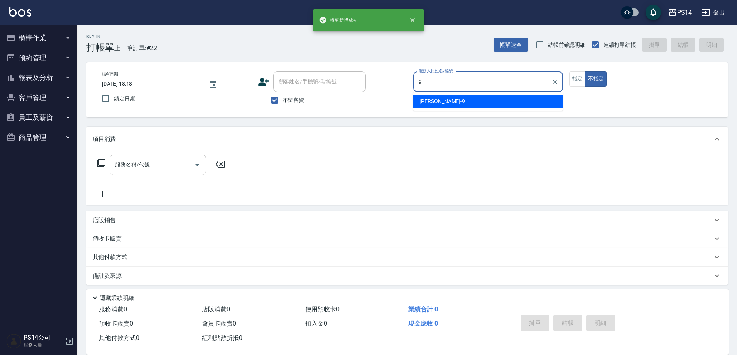
type input "[PERSON_NAME]-9"
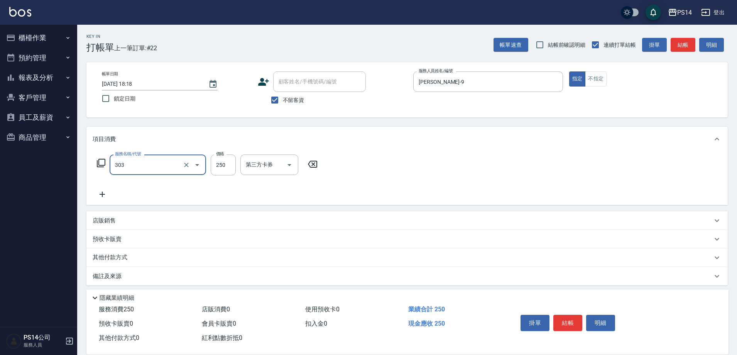
type input "剪髮(303)"
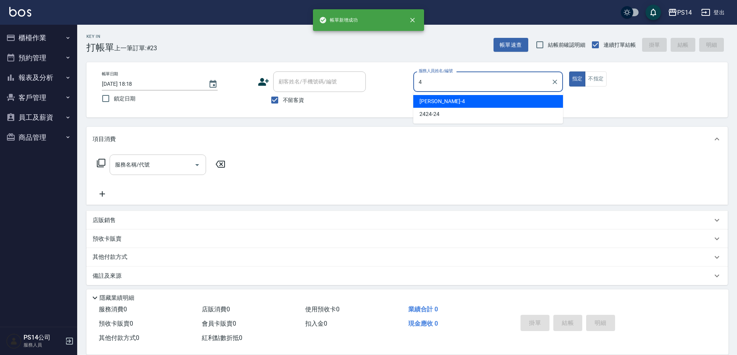
type input "[PERSON_NAME]-4"
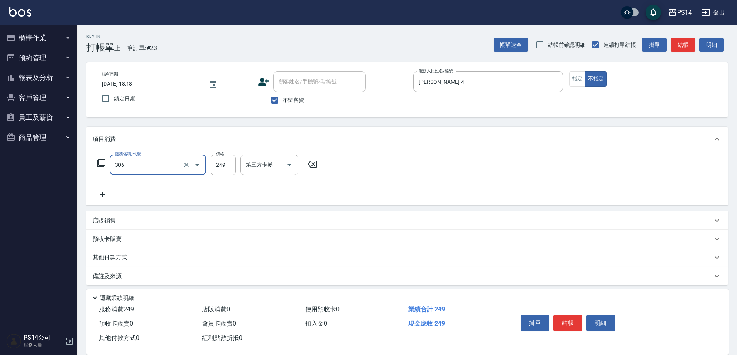
type input "剪髮(306)"
type input "[PERSON_NAME]-17"
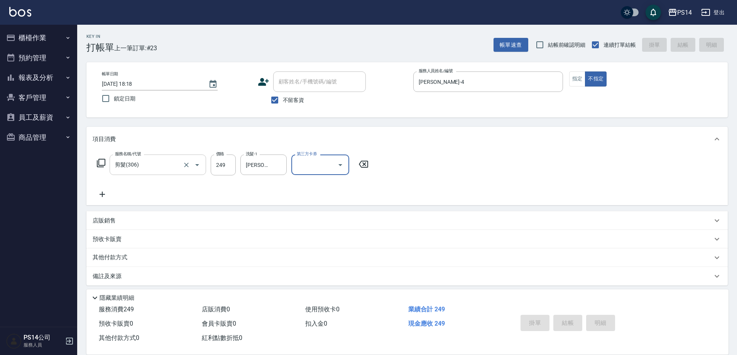
type input "[DATE] 18:19"
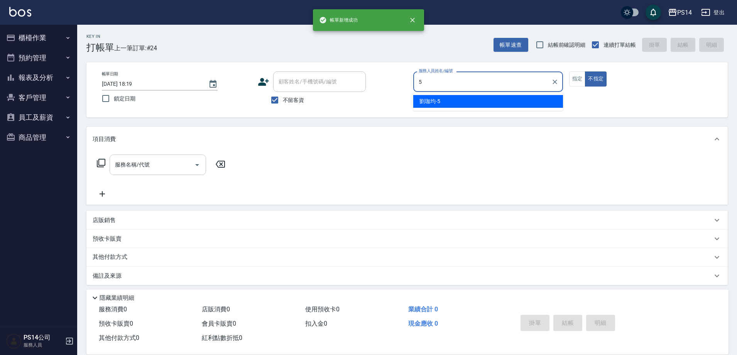
type input "[PERSON_NAME]-5"
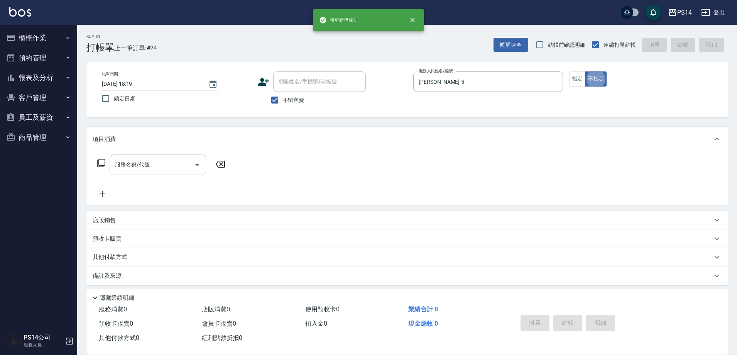
scroll to position [4, 0]
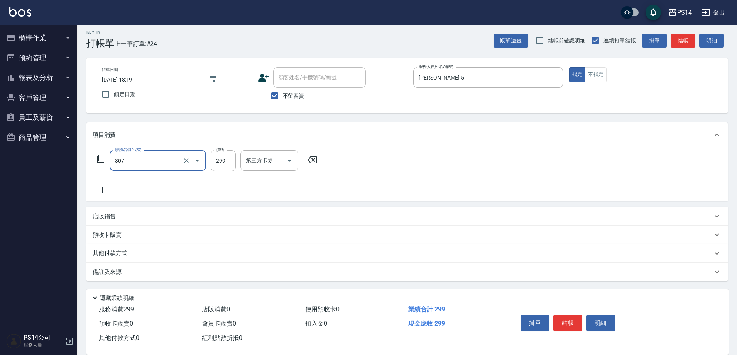
type input "剪髮(307)"
type input "[PERSON_NAME]-28"
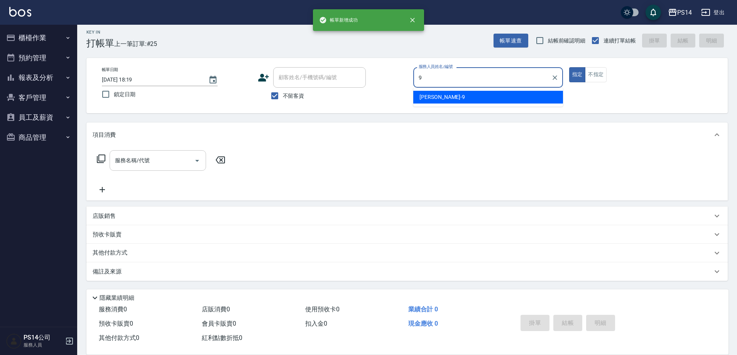
type input "[PERSON_NAME]-9"
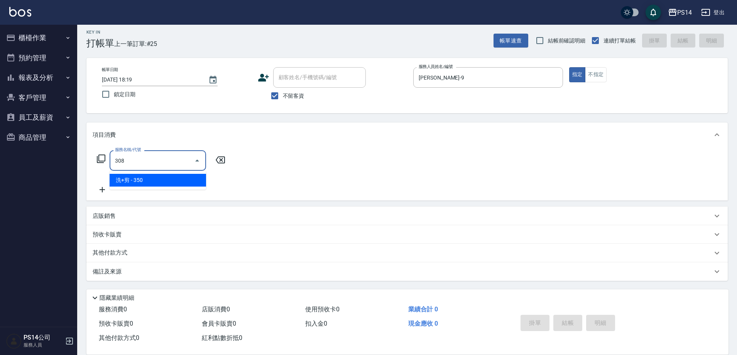
type input "洗+剪(308)"
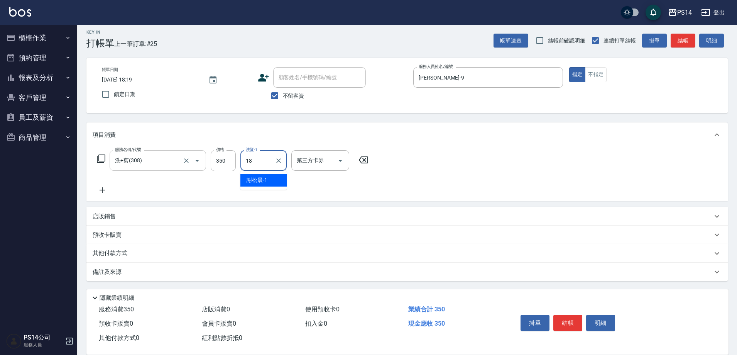
type input "[PERSON_NAME]-18"
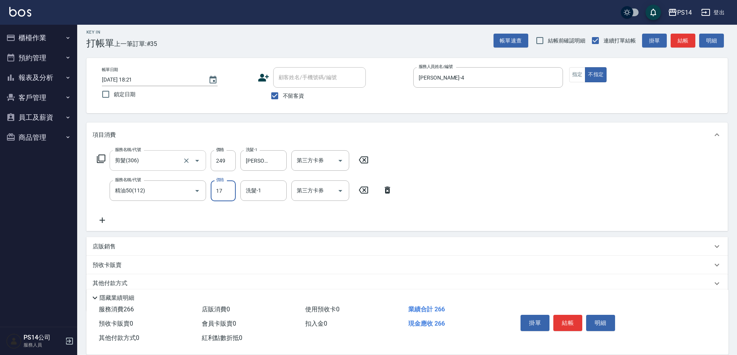
click at [221, 194] on input "17" at bounding box center [223, 190] width 25 height 21
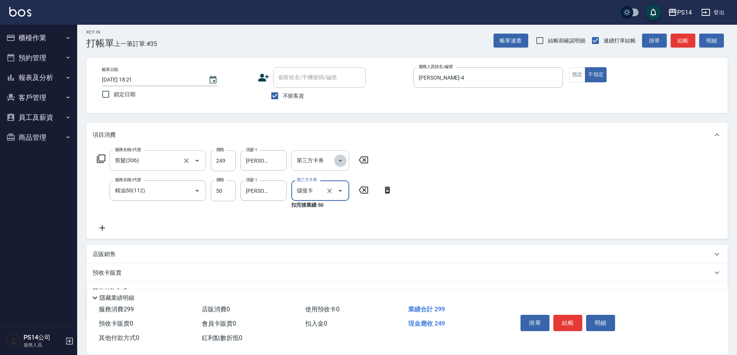
click at [341, 158] on icon "Open" at bounding box center [340, 160] width 9 height 9
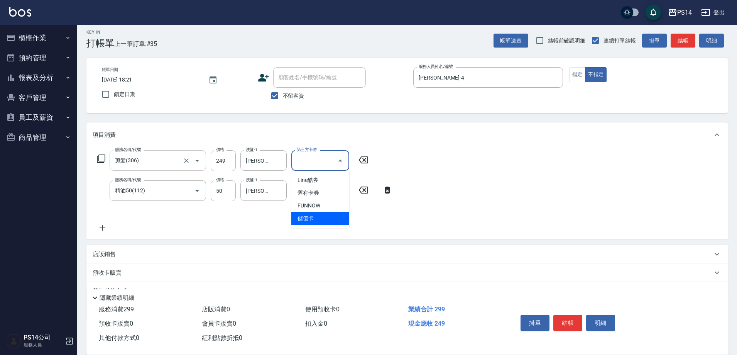
click at [326, 219] on span "儲值卡" at bounding box center [320, 218] width 58 height 13
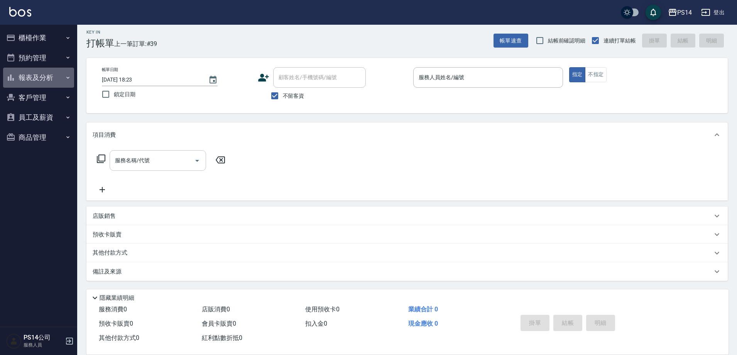
click at [35, 74] on button "報表及分析" at bounding box center [38, 78] width 71 height 20
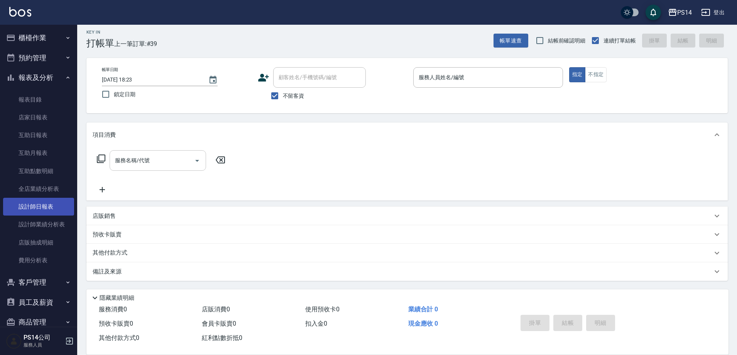
click at [34, 212] on link "設計師日報表" at bounding box center [38, 207] width 71 height 18
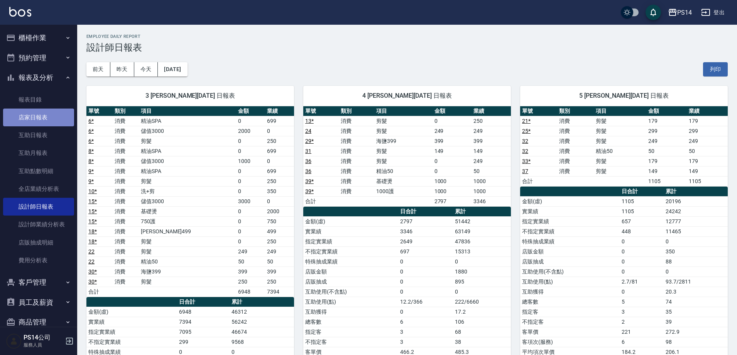
click at [42, 119] on link "店家日報表" at bounding box center [38, 117] width 71 height 18
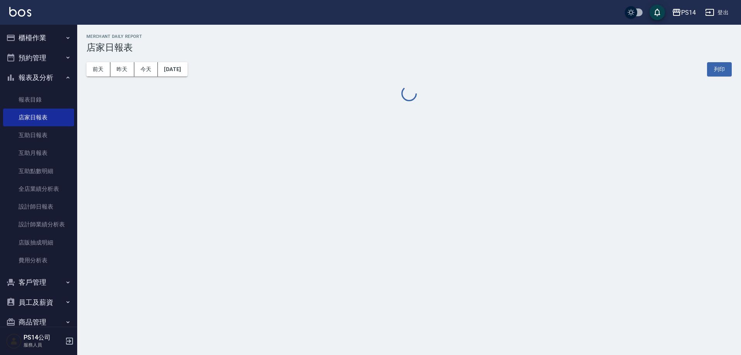
click at [42, 78] on button "報表及分析" at bounding box center [38, 78] width 71 height 20
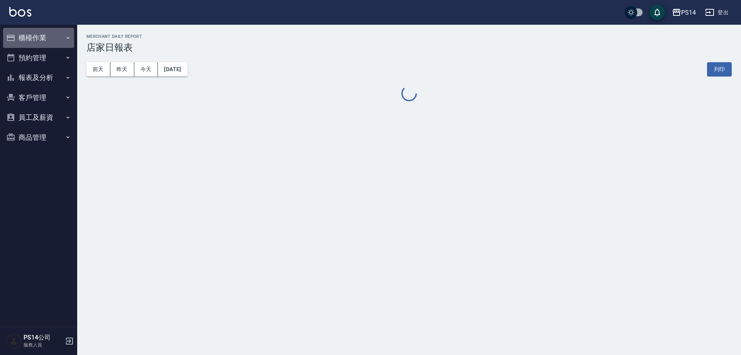
click at [38, 36] on button "櫃檯作業" at bounding box center [38, 38] width 71 height 20
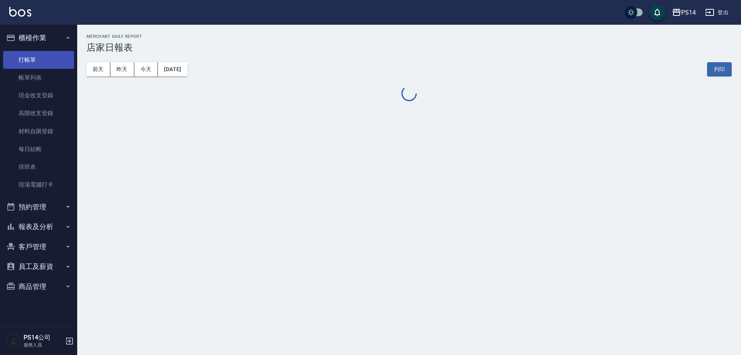
click at [32, 58] on link "打帳單" at bounding box center [38, 60] width 71 height 18
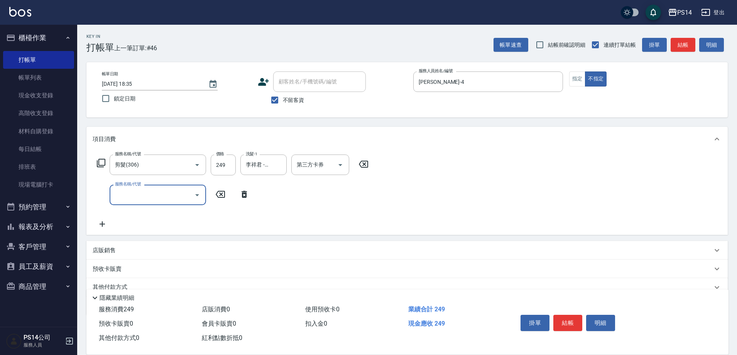
click at [103, 163] on icon at bounding box center [100, 162] width 9 height 9
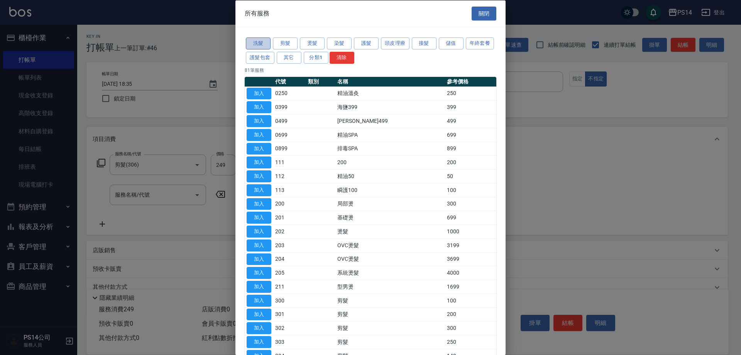
click at [257, 39] on button "洗髮" at bounding box center [258, 43] width 25 height 12
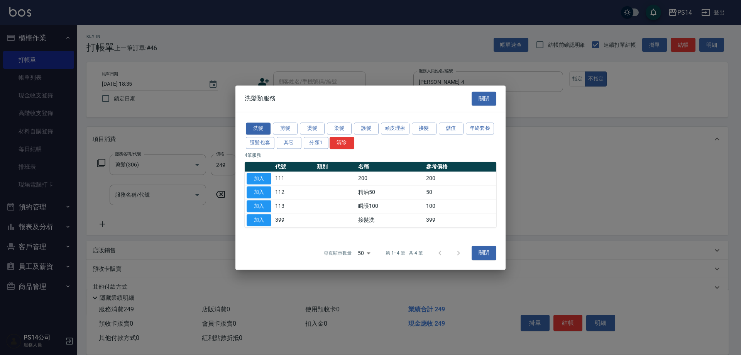
click at [484, 93] on button "關閉" at bounding box center [484, 98] width 25 height 14
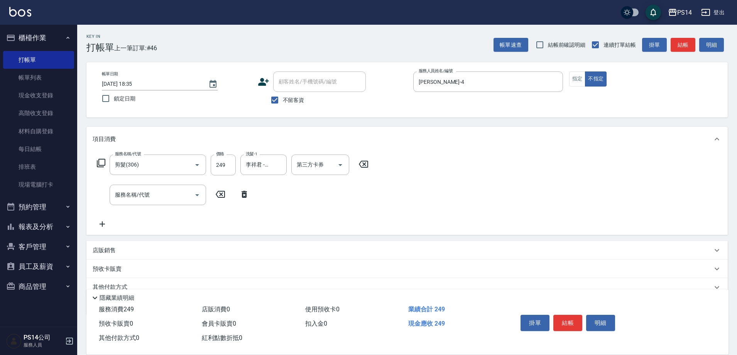
click at [103, 163] on icon at bounding box center [100, 162] width 9 height 9
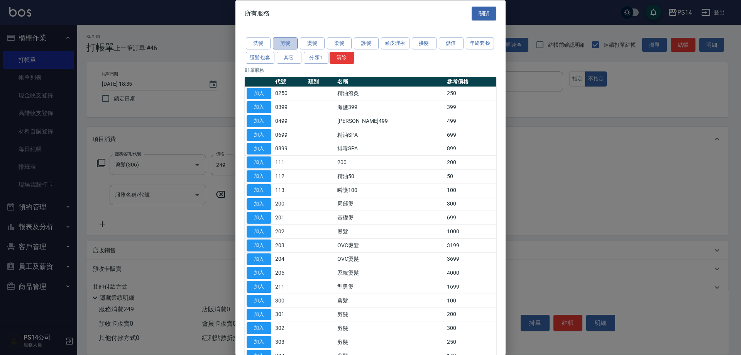
click at [287, 41] on button "剪髮" at bounding box center [285, 43] width 25 height 12
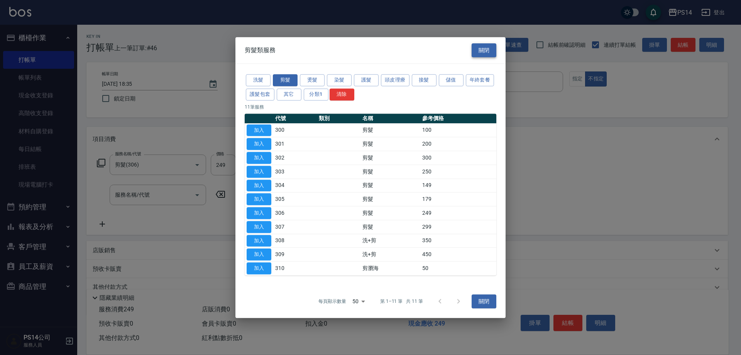
click at [489, 50] on button "關閉" at bounding box center [484, 50] width 25 height 14
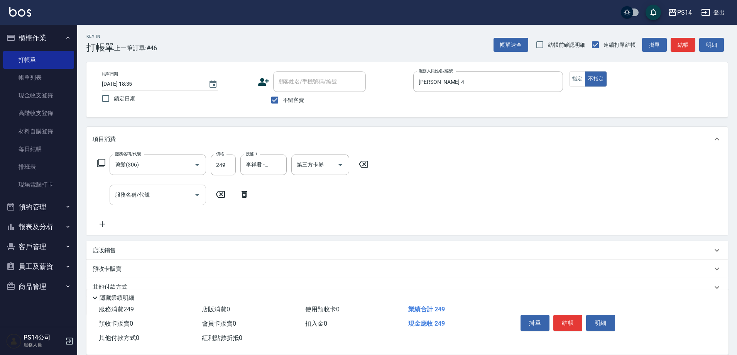
click at [164, 195] on input "服務名稱/代號" at bounding box center [152, 195] width 78 height 14
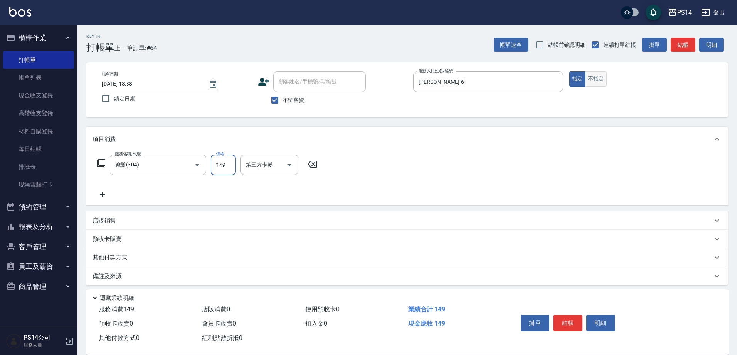
click at [603, 78] on button "不指定" at bounding box center [596, 78] width 22 height 15
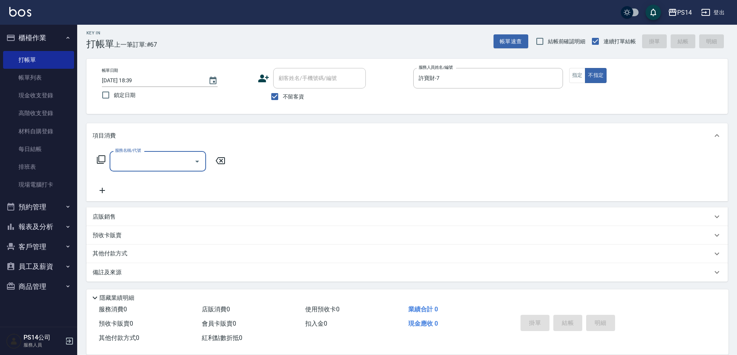
scroll to position [4, 0]
click at [103, 208] on div "店販銷售" at bounding box center [406, 215] width 641 height 19
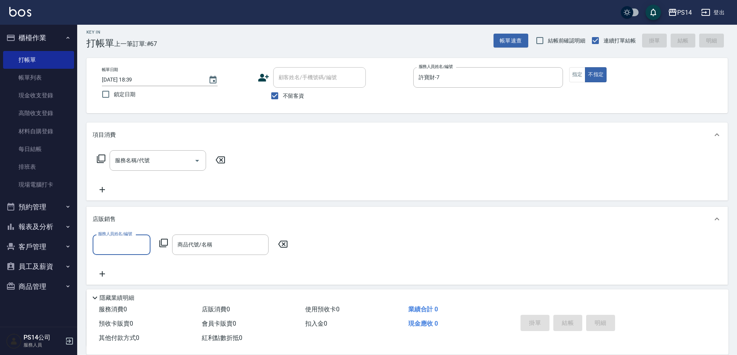
scroll to position [0, 0]
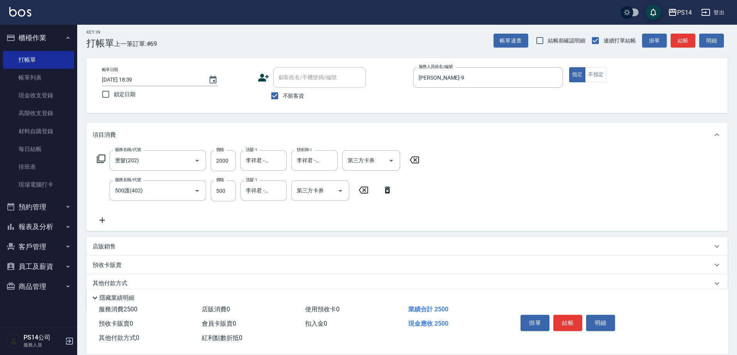
click at [112, 246] on p "店販銷售" at bounding box center [104, 246] width 23 height 8
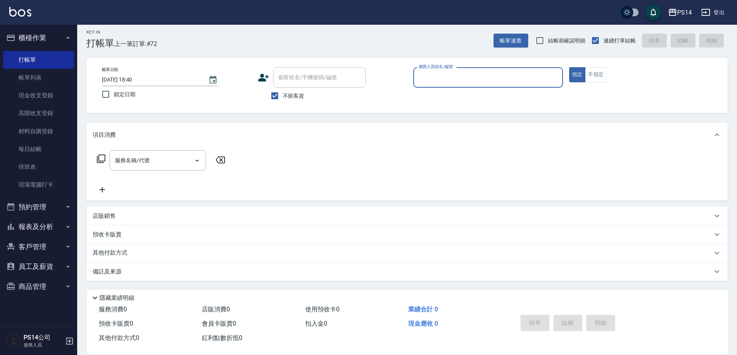
click at [42, 35] on button "櫃檯作業" at bounding box center [38, 38] width 71 height 20
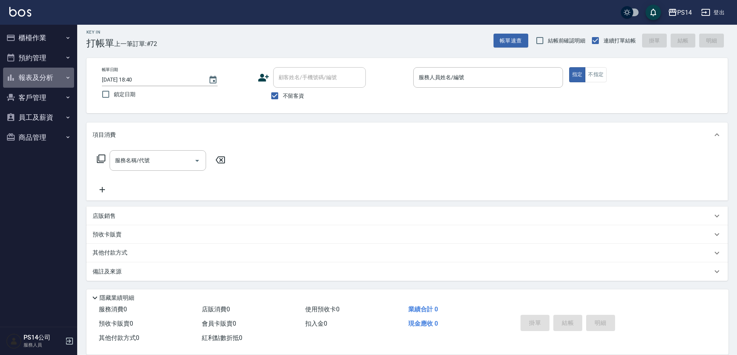
click at [26, 76] on button "報表及分析" at bounding box center [38, 78] width 71 height 20
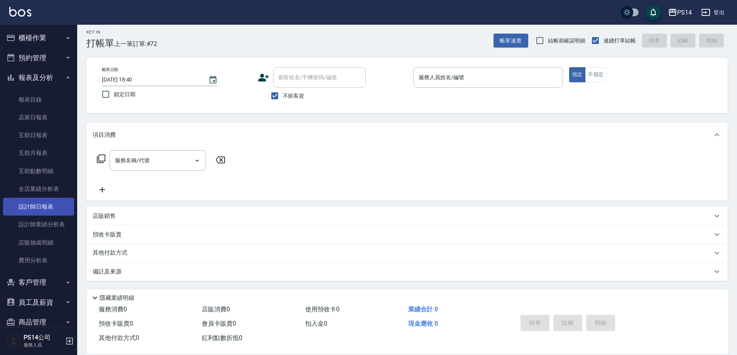
click at [43, 207] on link "設計師日報表" at bounding box center [38, 207] width 71 height 18
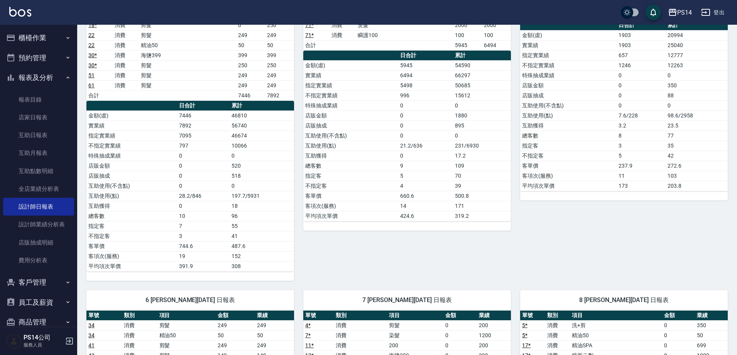
scroll to position [193, 0]
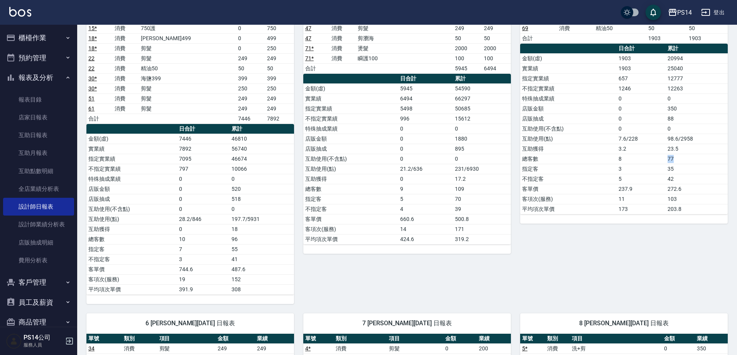
drag, startPoint x: 666, startPoint y: 157, endPoint x: 690, endPoint y: 157, distance: 23.9
click at [690, 157] on td "77" at bounding box center [697, 159] width 62 height 10
click at [37, 130] on link "互助日報表" at bounding box center [38, 135] width 71 height 18
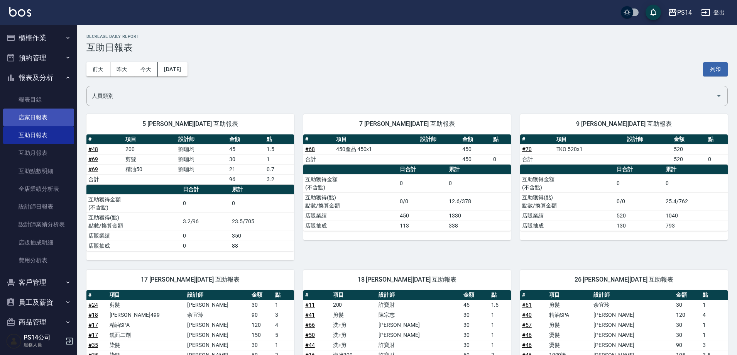
click at [52, 119] on link "店家日報表" at bounding box center [38, 117] width 71 height 18
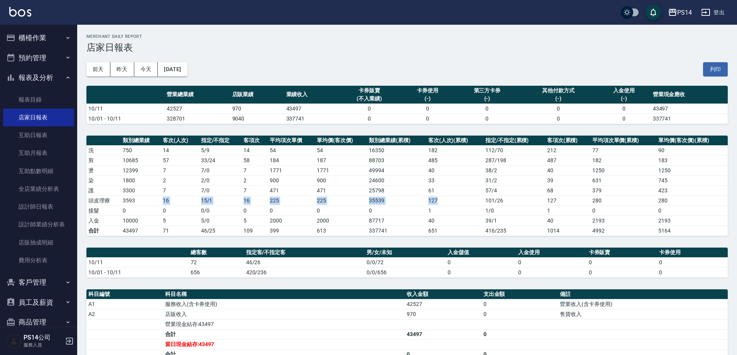
drag, startPoint x: 161, startPoint y: 198, endPoint x: 456, endPoint y: 196, distance: 295.2
click at [456, 196] on tr "頭皮理療 3593 16 15 / 1 16 225 225 35539 127 101 / 26 127 280 280" at bounding box center [406, 200] width 641 height 10
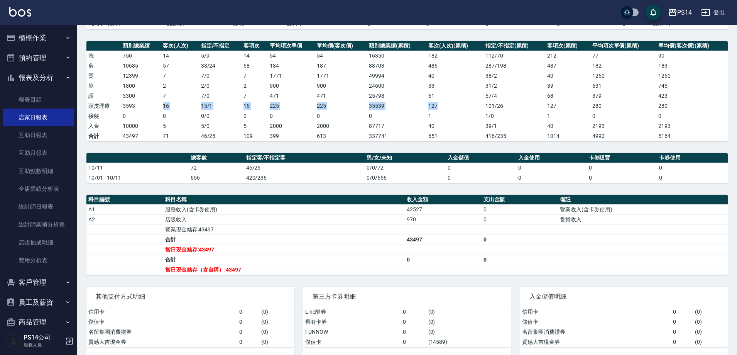
scroll to position [105, 0]
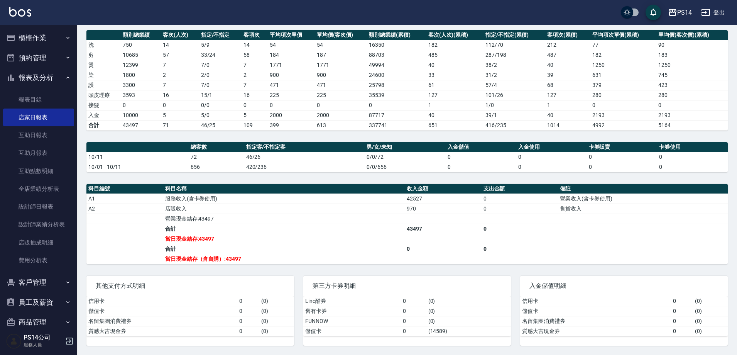
click at [621, 179] on div "PS14 [DATE] 店家日報表 列印時間： [DATE][PHONE_NUMBER]:41 Merchant Daily Report 店家日報表 [DA…" at bounding box center [407, 136] width 660 height 435
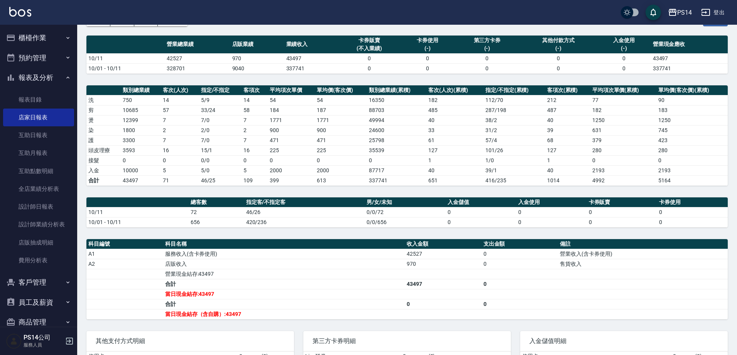
scroll to position [0, 0]
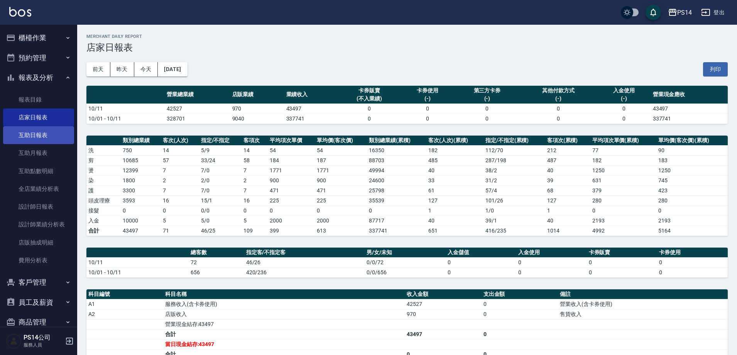
click at [42, 135] on link "互助日報表" at bounding box center [38, 135] width 71 height 18
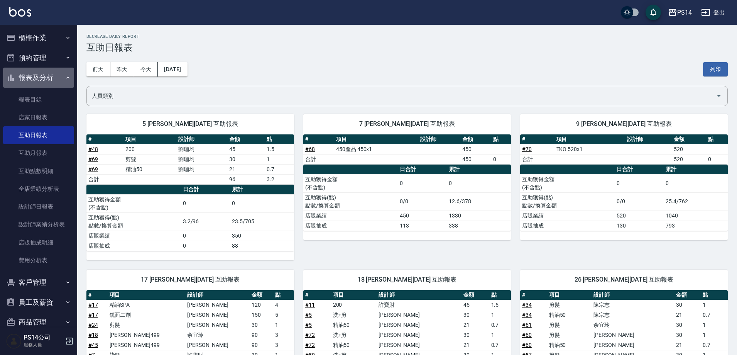
click at [38, 74] on button "報表及分析" at bounding box center [38, 78] width 71 height 20
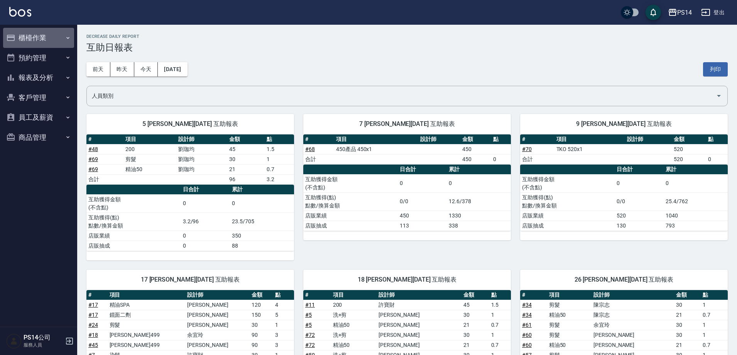
click at [39, 35] on button "櫃檯作業" at bounding box center [38, 38] width 71 height 20
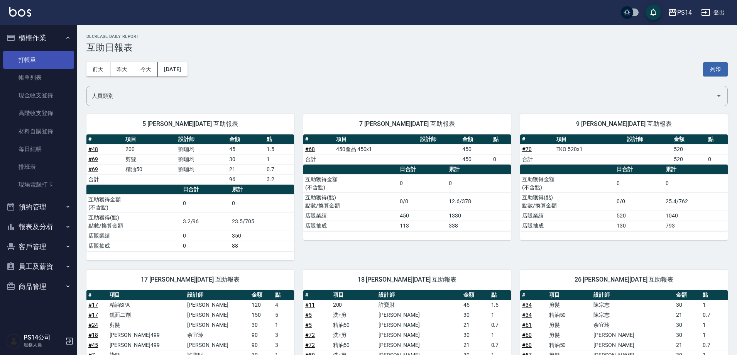
click at [31, 62] on link "打帳單" at bounding box center [38, 60] width 71 height 18
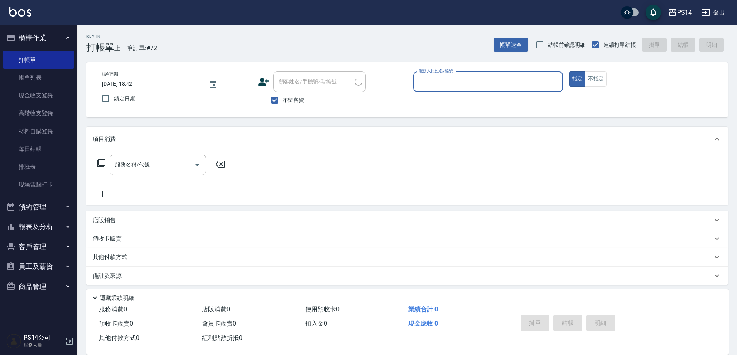
click at [34, 37] on button "櫃檯作業" at bounding box center [38, 38] width 71 height 20
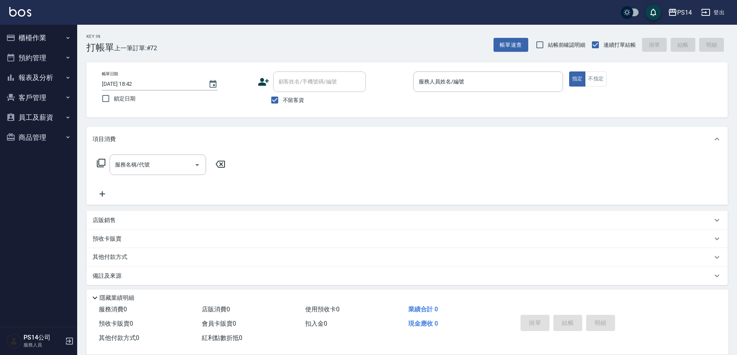
click at [27, 77] on button "報表及分析" at bounding box center [38, 78] width 71 height 20
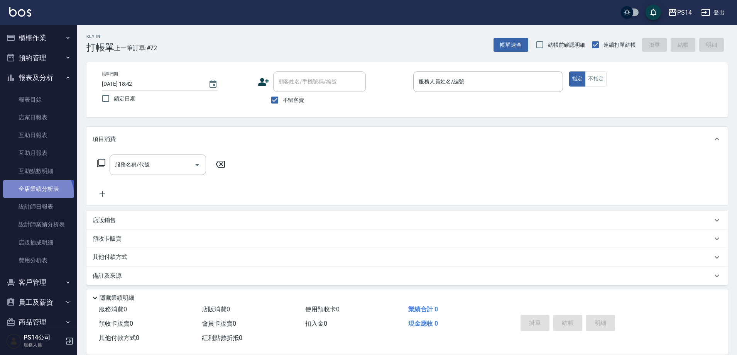
click at [34, 196] on link "全店業績分析表" at bounding box center [38, 189] width 71 height 18
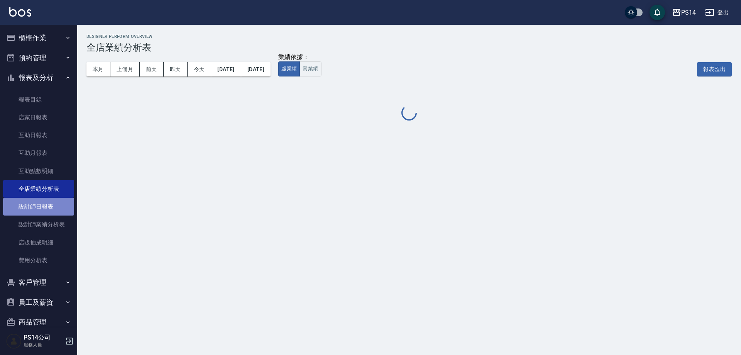
click at [41, 205] on link "設計師日報表" at bounding box center [38, 207] width 71 height 18
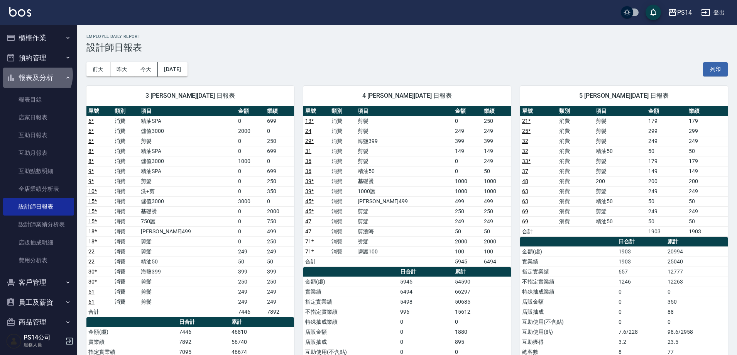
click at [36, 75] on button "報表及分析" at bounding box center [38, 78] width 71 height 20
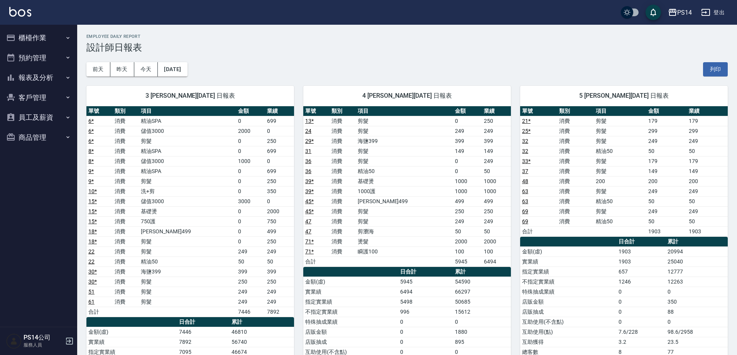
click at [35, 35] on button "櫃檯作業" at bounding box center [38, 38] width 71 height 20
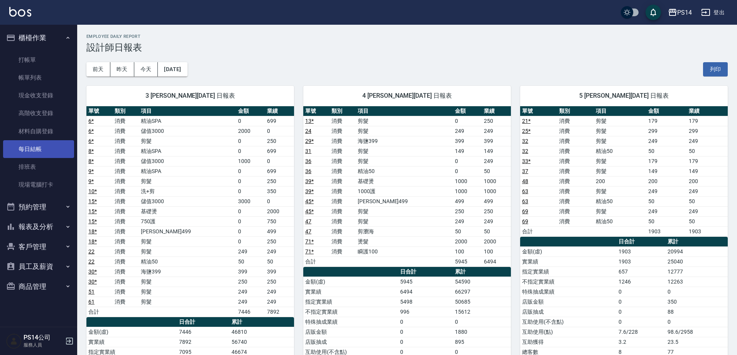
click at [42, 150] on link "每日結帳" at bounding box center [38, 149] width 71 height 18
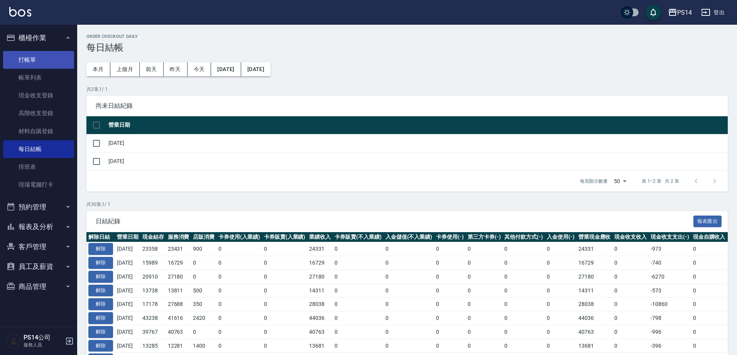
click at [29, 62] on link "打帳單" at bounding box center [38, 60] width 71 height 18
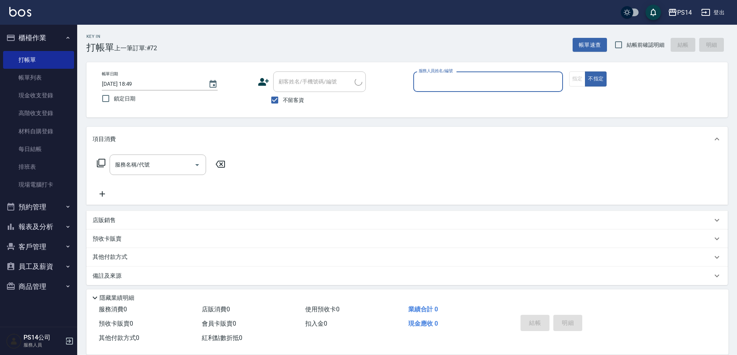
click at [35, 35] on button "櫃檯作業" at bounding box center [38, 38] width 71 height 20
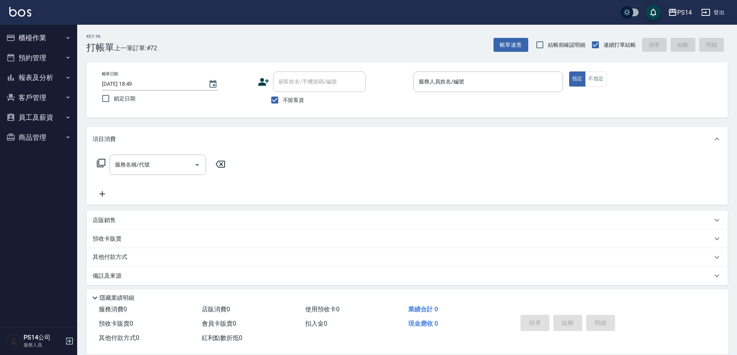
click at [335, 37] on div "Key In 打帳單 上一筆訂單:#72 帳單速查 結帳前確認明細 連續打單結帳 掛單 結帳 明細" at bounding box center [402, 39] width 651 height 28
